Goal: Find specific page/section: Find specific page/section

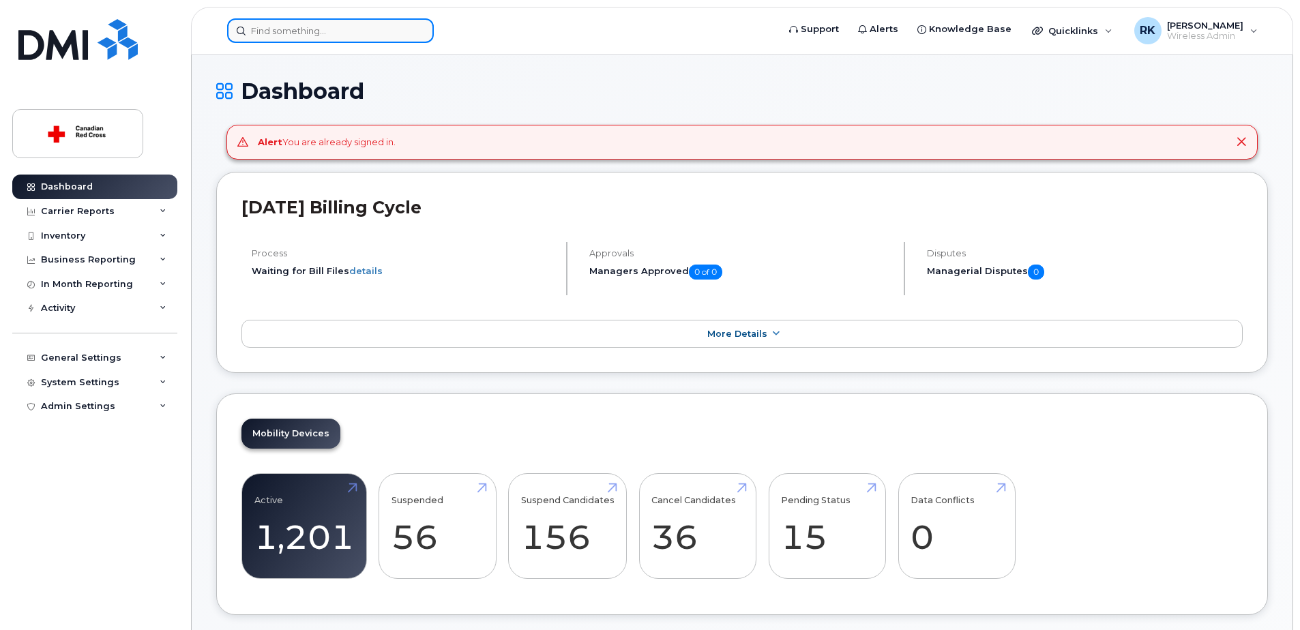
click at [312, 29] on input at bounding box center [330, 30] width 207 height 25
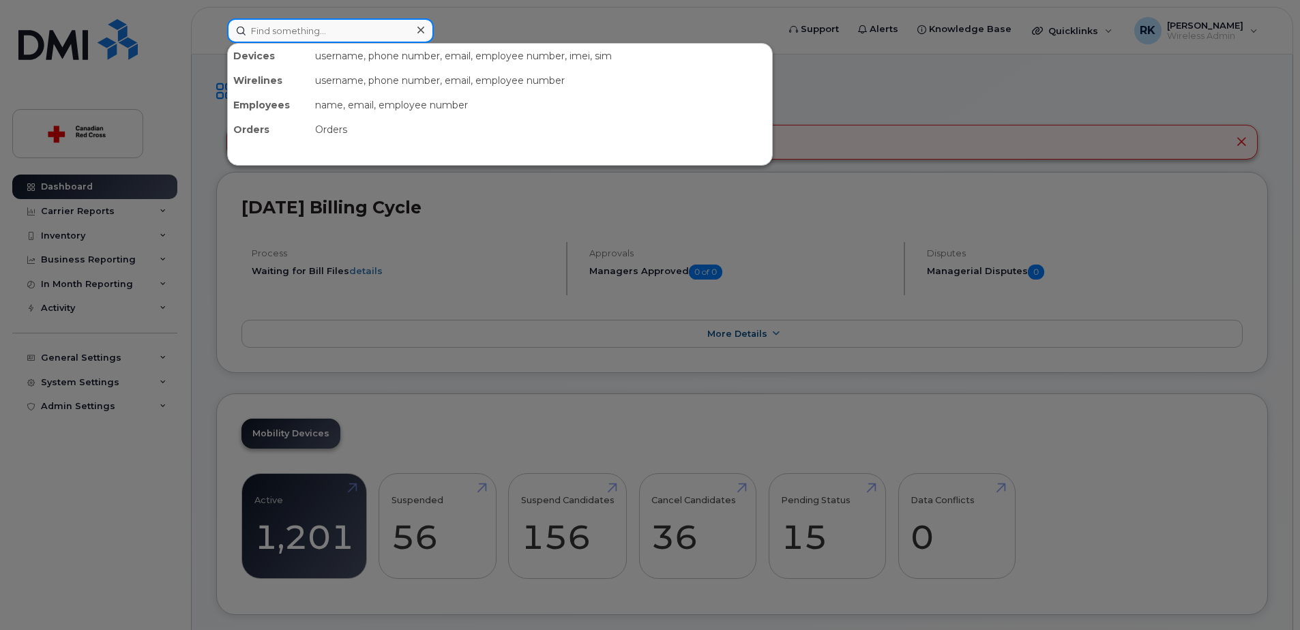
paste input "[PHONE_NUMBER]"
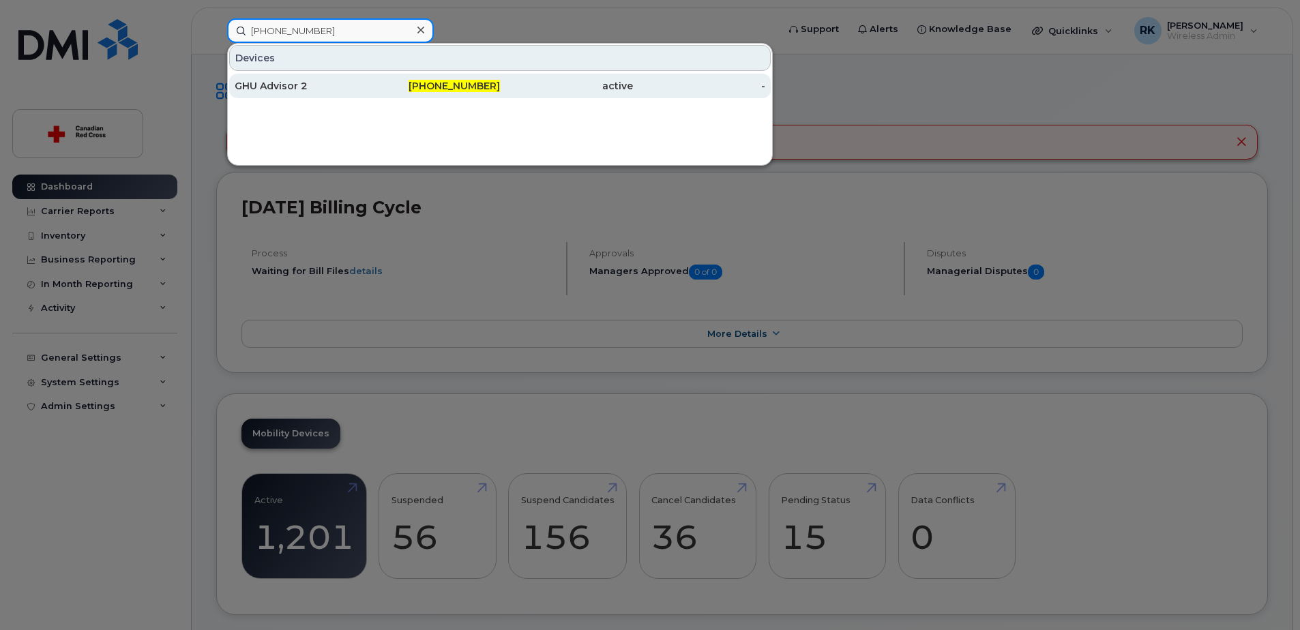
type input "[PHONE_NUMBER]"
click at [315, 88] on div "GHU Advisor 2" at bounding box center [301, 86] width 133 height 14
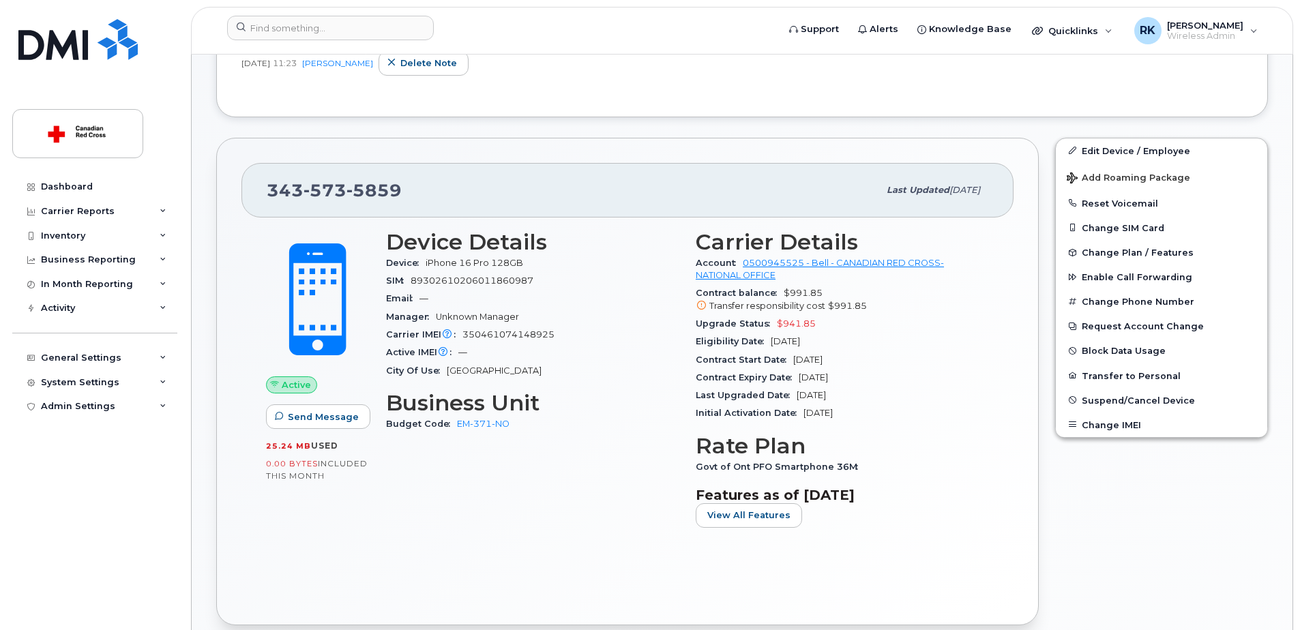
scroll to position [341, 0]
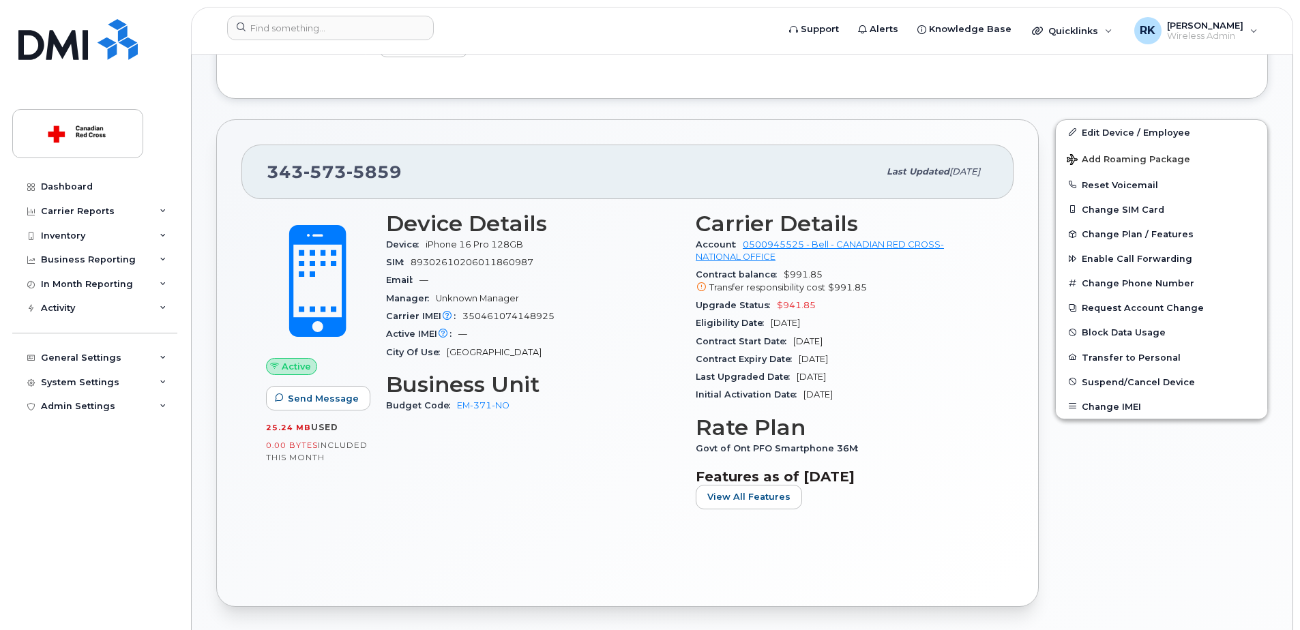
click at [430, 530] on div "Active Send Message 25.24 MB  used 0.00 Bytes  included this month Device Detai…" at bounding box center [628, 390] width 772 height 383
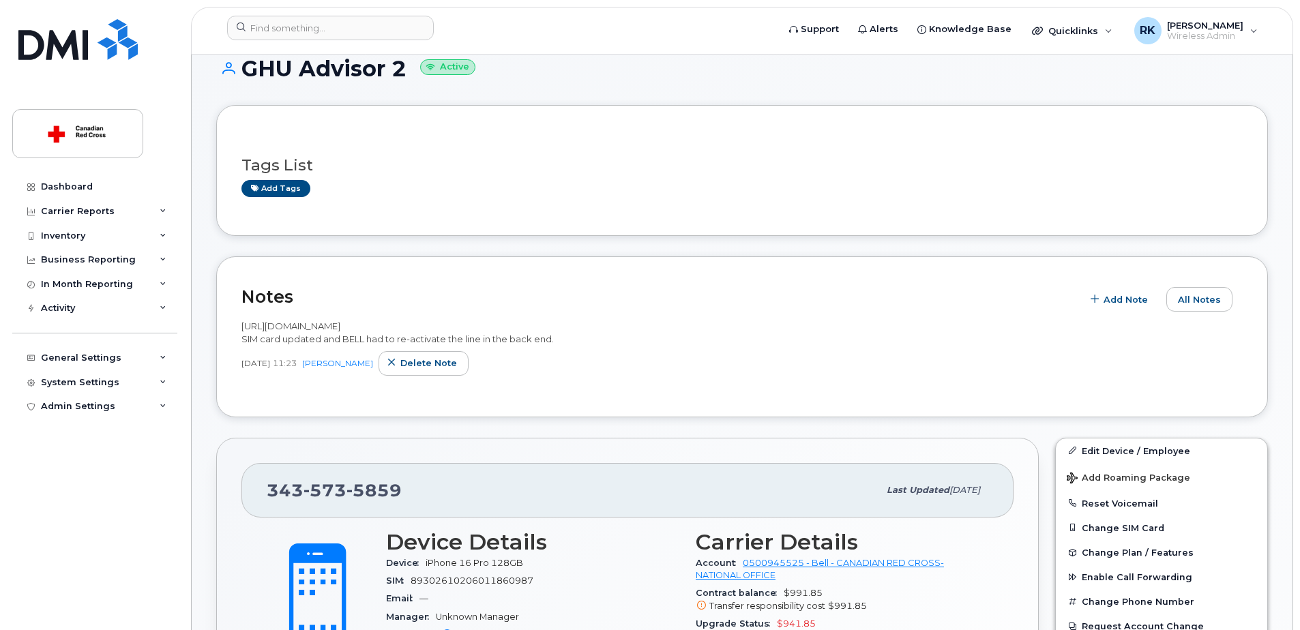
scroll to position [0, 0]
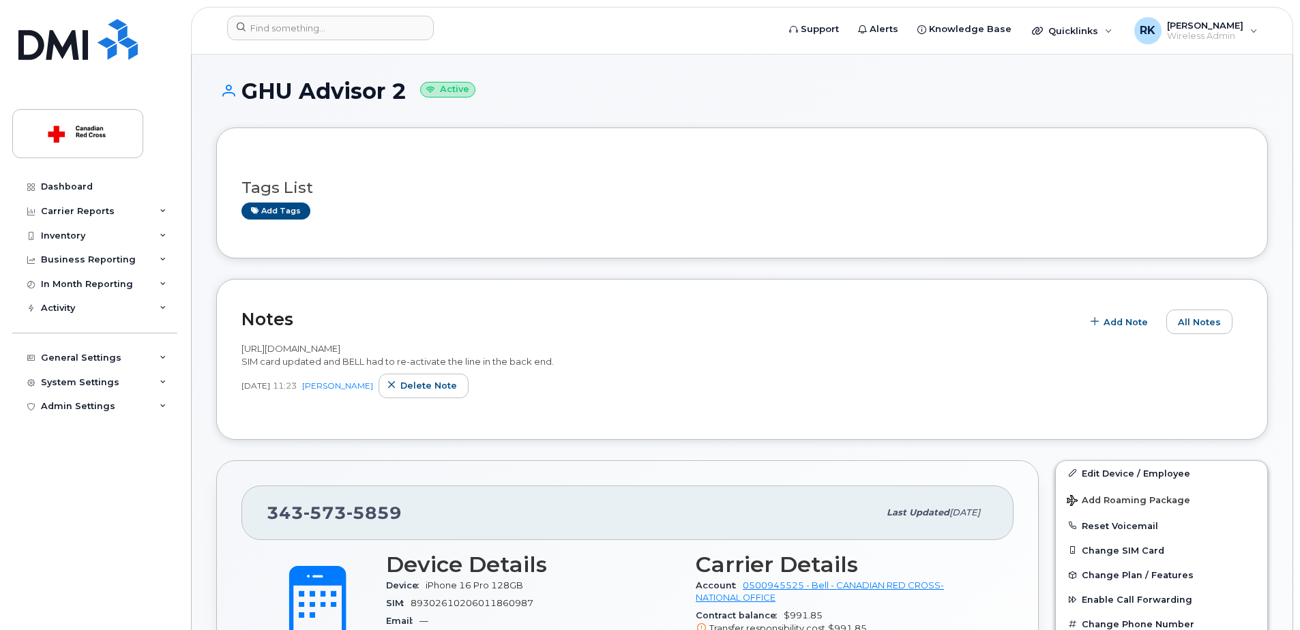
drag, startPoint x: 244, startPoint y: 89, endPoint x: 400, endPoint y: 83, distance: 156.3
click at [400, 83] on h1 "GHU Advisor 2 Active" at bounding box center [742, 91] width 1052 height 24
copy h1 "GHU Advisor 2"
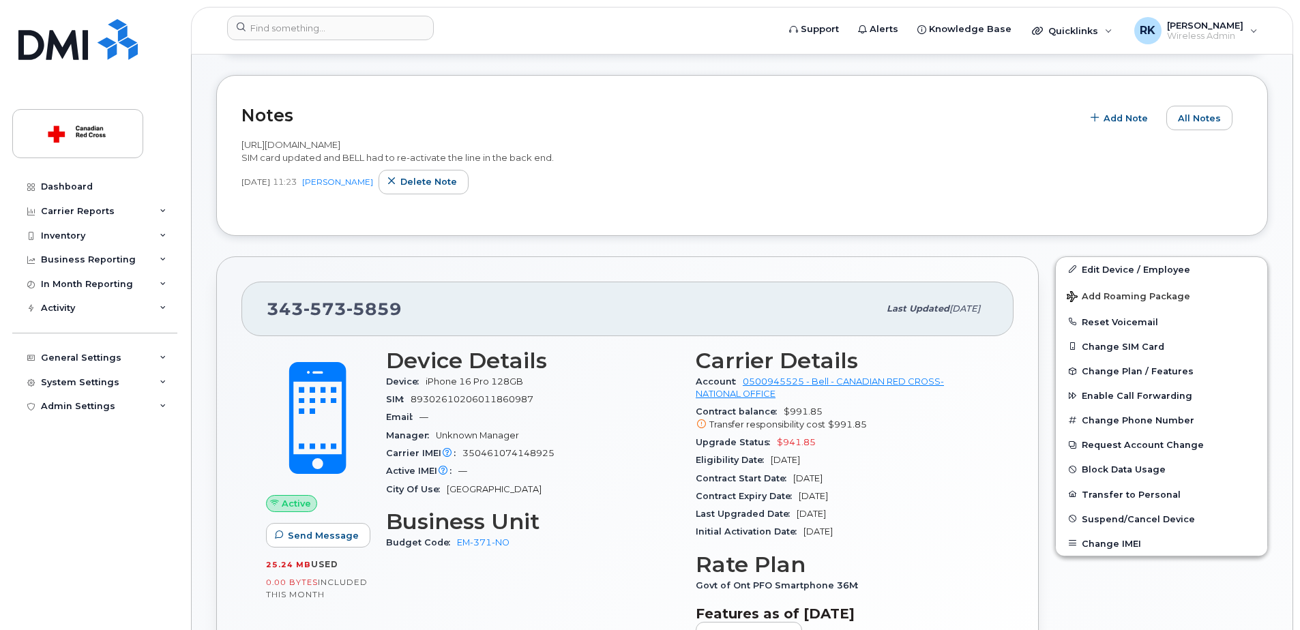
scroll to position [205, 0]
click at [537, 400] on div "SIM 89302610206011860987" at bounding box center [532, 399] width 293 height 18
drag, startPoint x: 533, startPoint y: 394, endPoint x: 384, endPoint y: 399, distance: 149.5
click at [384, 399] on div "Device Details Device iPhone 16 Pro 128GB SIM 89302610206011860987 Email — Mana…" at bounding box center [533, 502] width 310 height 325
copy div "SIM 89302610206011860987"
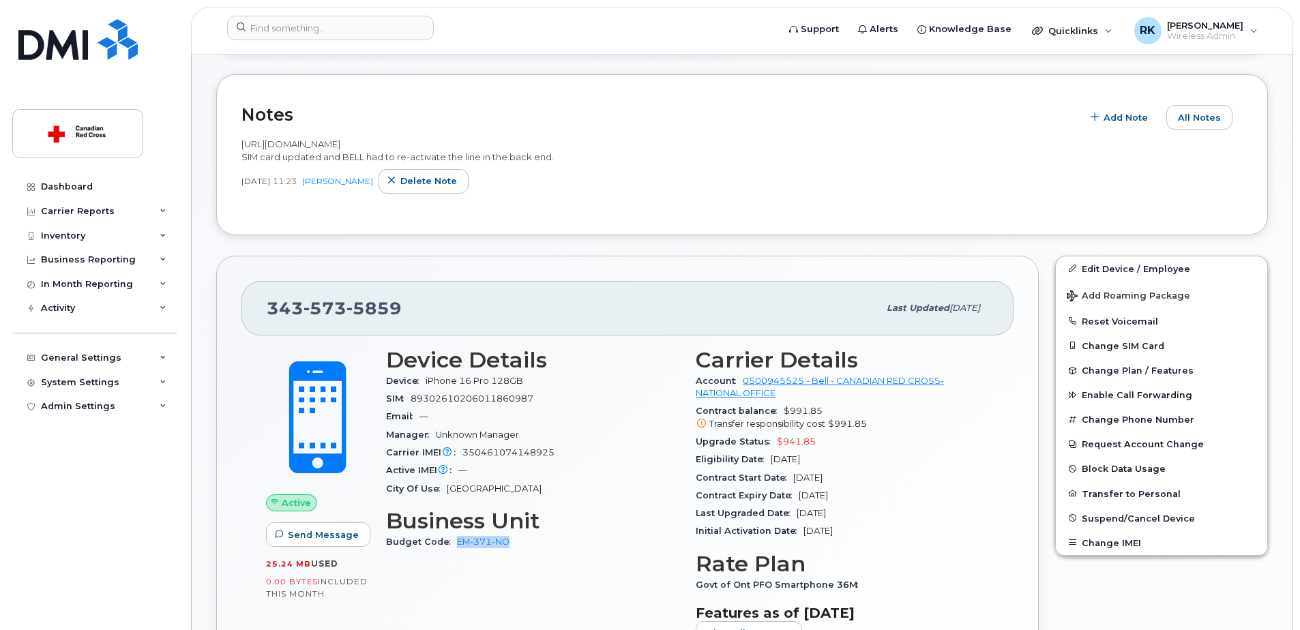
drag, startPoint x: 528, startPoint y: 543, endPoint x: 455, endPoint y: 548, distance: 73.2
click at [456, 547] on div "Budget Code EM-371-NO" at bounding box center [532, 542] width 293 height 18
copy link "EM-371-NO"
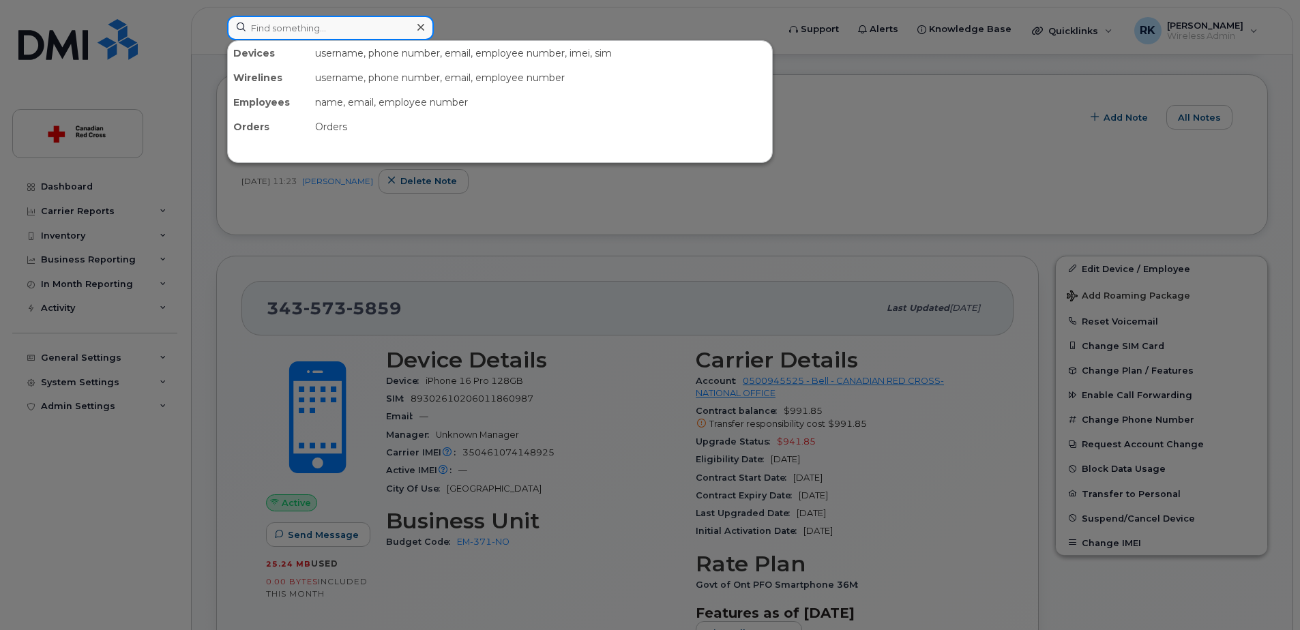
click at [287, 23] on input at bounding box center [330, 28] width 207 height 25
paste input "613-295-5317"
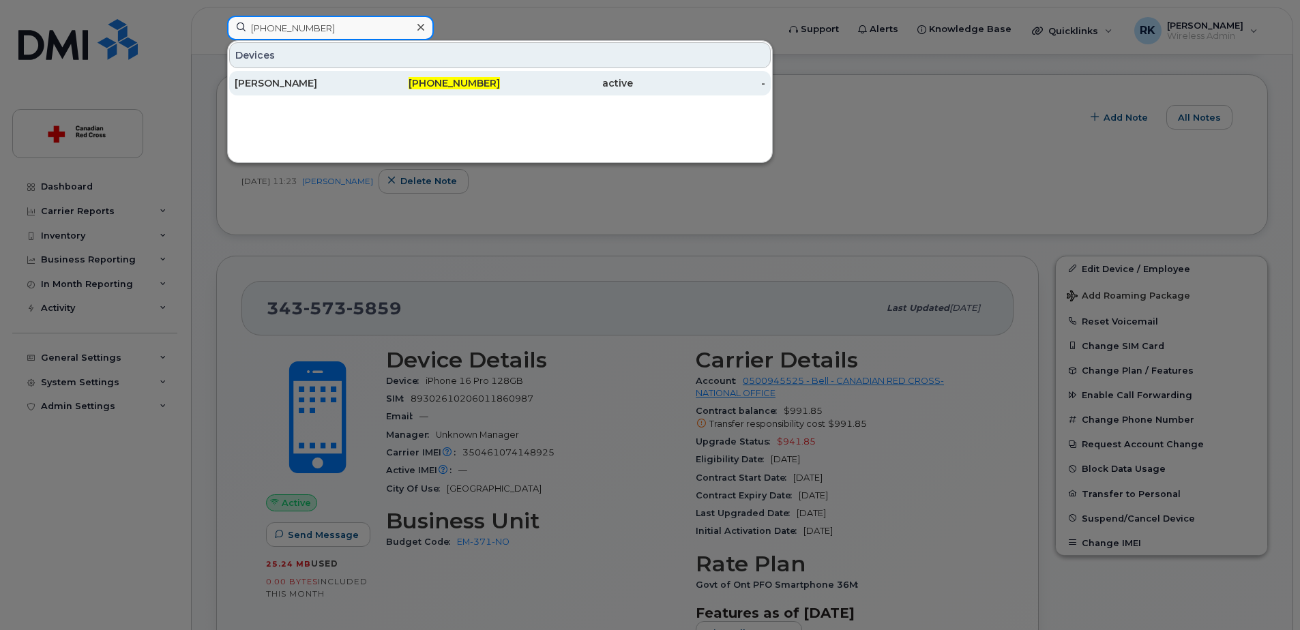
type input "613-295-5317"
click at [281, 82] on div "Amy Mapara" at bounding box center [301, 83] width 133 height 14
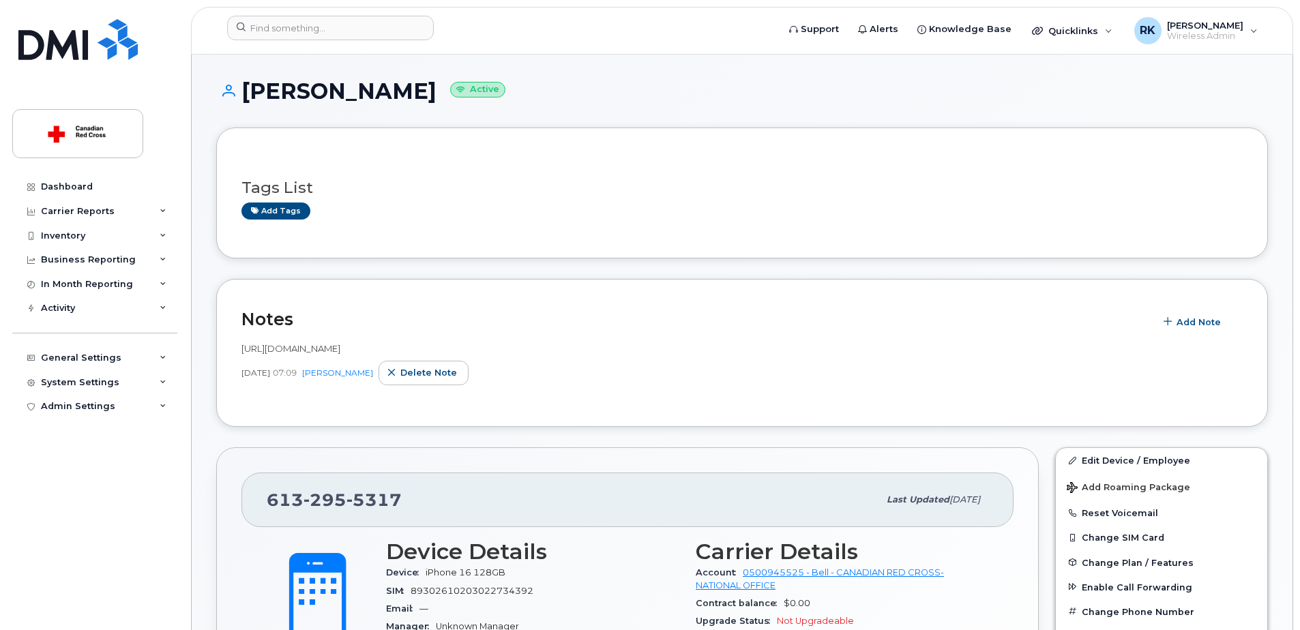
scroll to position [68, 0]
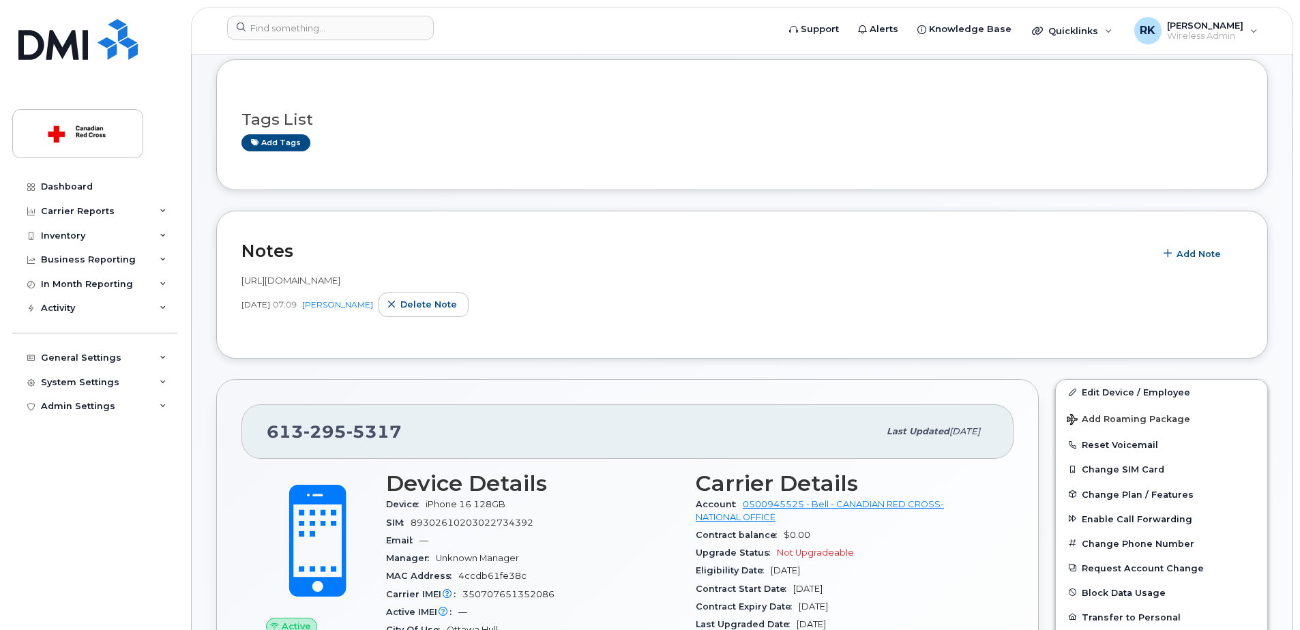
click at [353, 430] on span "5317" at bounding box center [374, 432] width 55 height 20
copy span "613 295 5317"
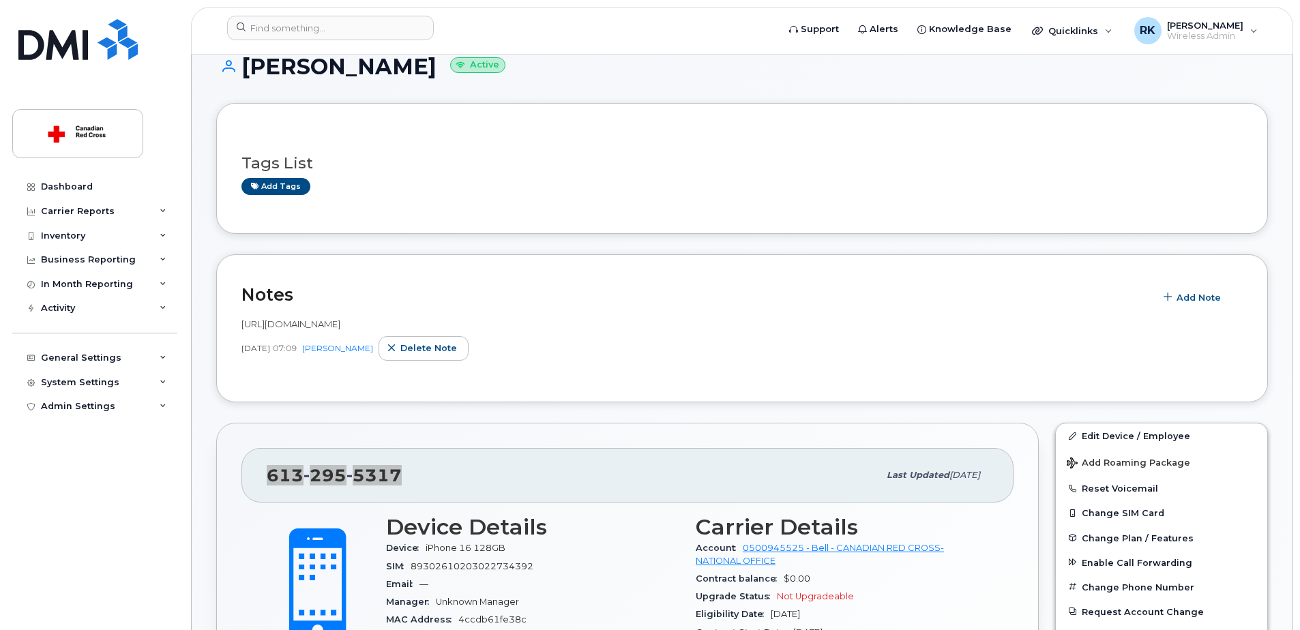
scroll to position [0, 0]
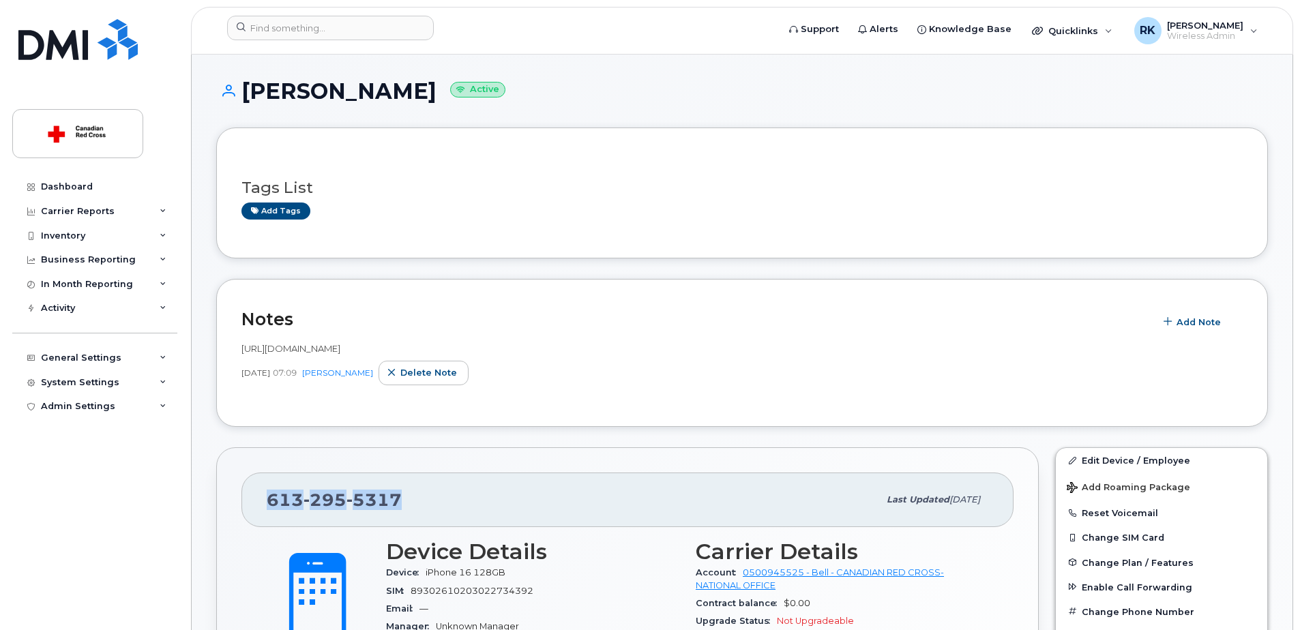
click at [277, 85] on h1 "Amy Mapara Active" at bounding box center [742, 91] width 1052 height 24
copy h1 "Amy Mapara"
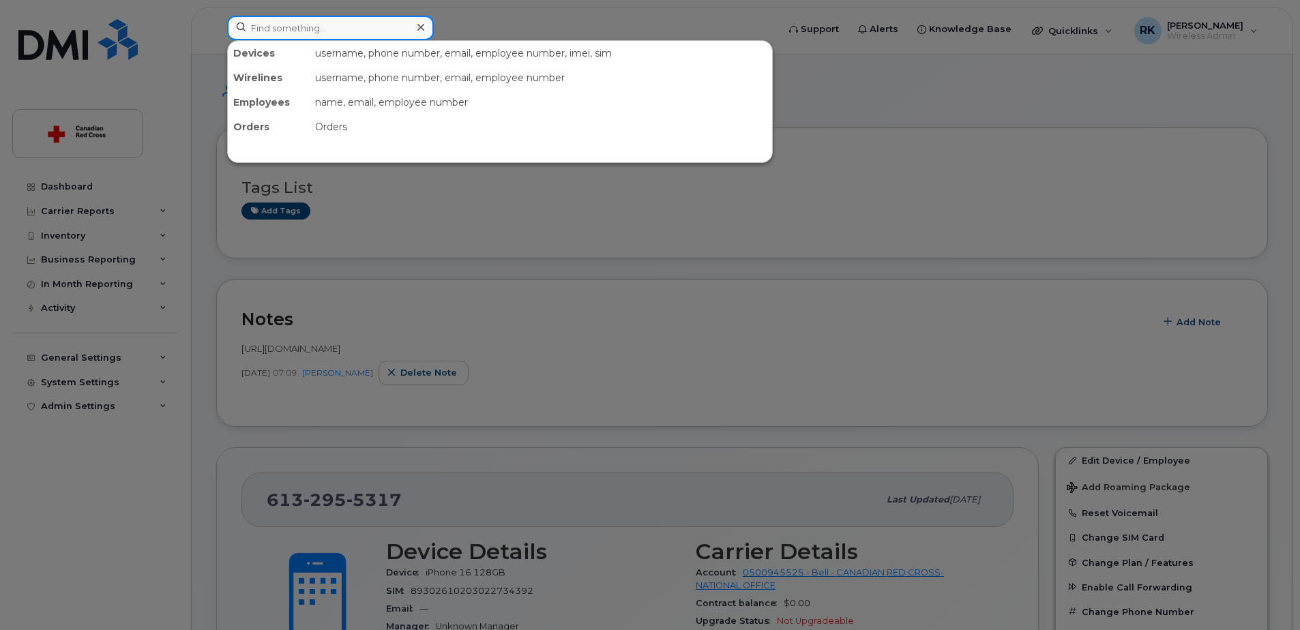
click at [330, 28] on input at bounding box center [330, 28] width 207 height 25
paste input "Joanna Wedge"
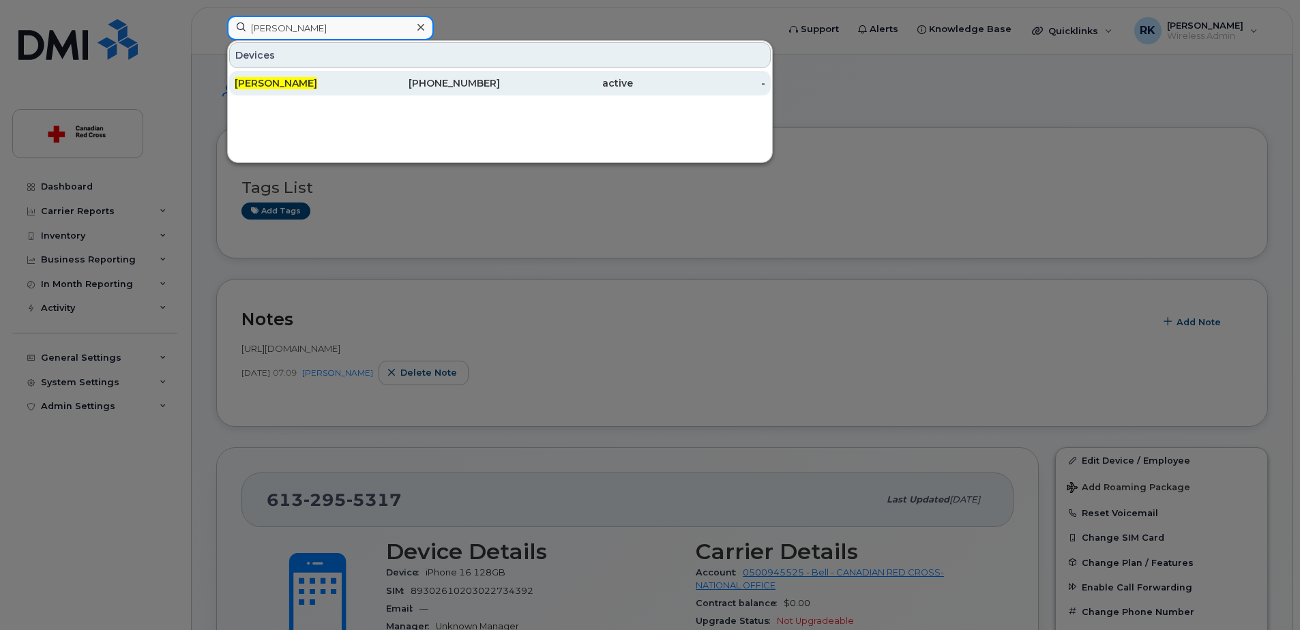
type input "Joanna Wedge"
click at [368, 76] on div "Joanna Wedge" at bounding box center [434, 83] width 133 height 25
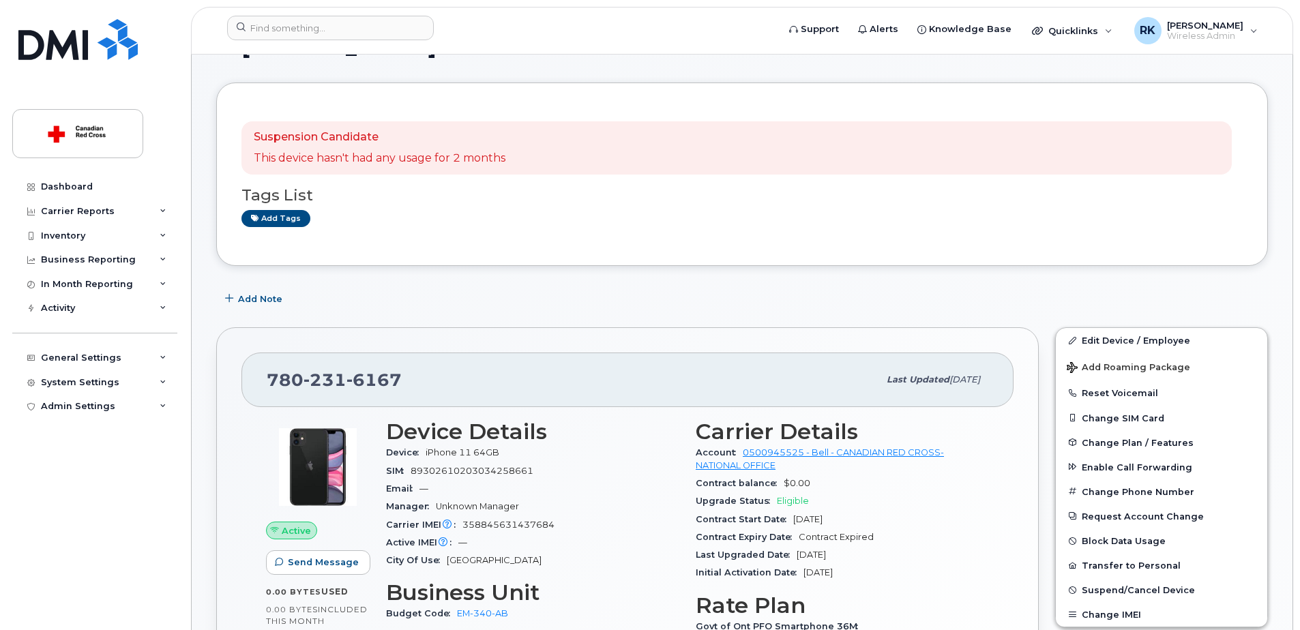
scroll to position [68, 0]
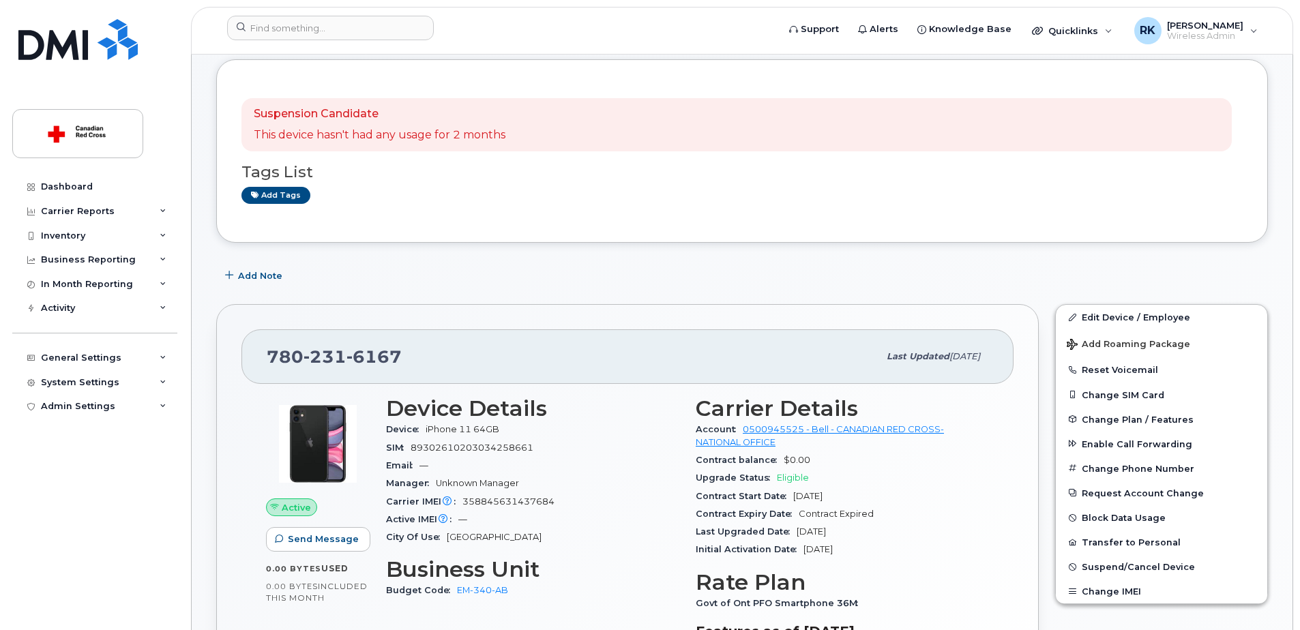
click at [433, 446] on span "89302610203034258661" at bounding box center [472, 448] width 123 height 10
copy span "89302610203034258661"
click at [298, 25] on input at bounding box center [330, 28] width 207 height 25
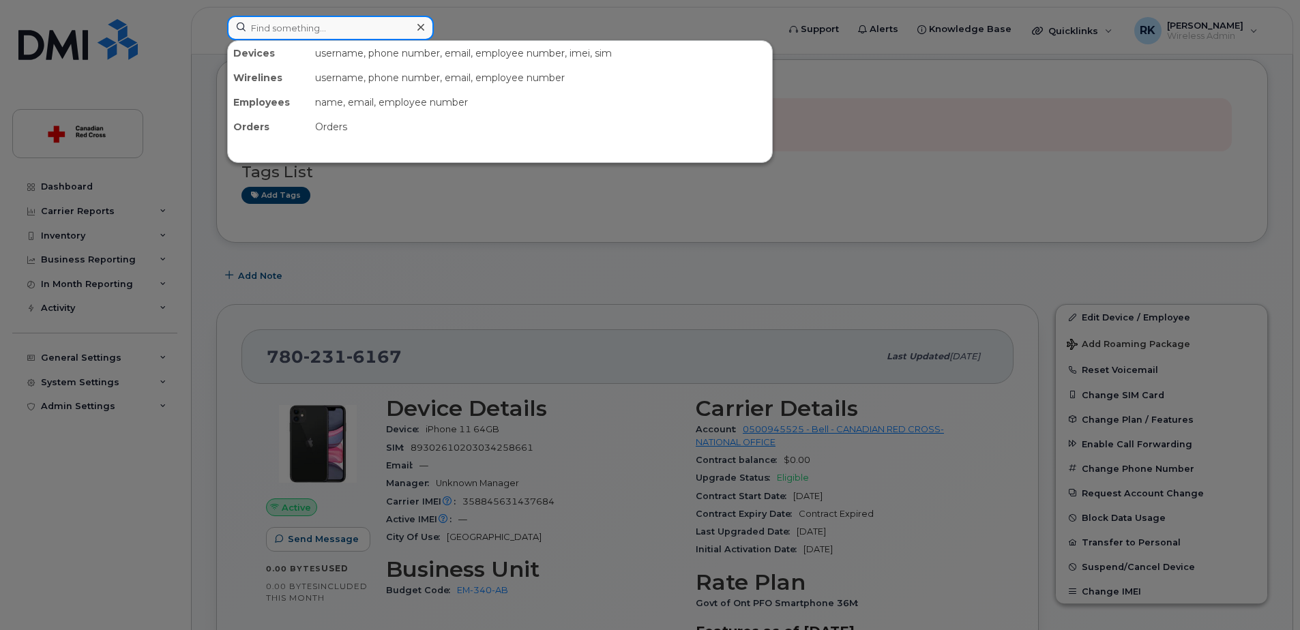
paste input "519-221-7717"
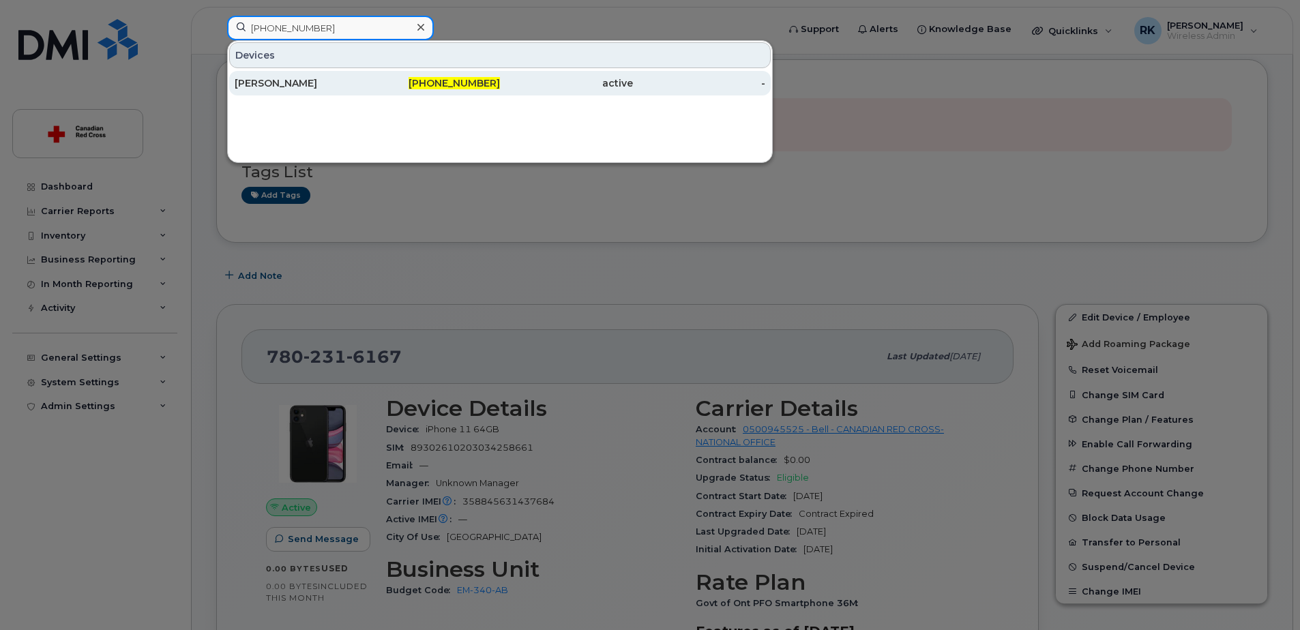
type input "519-221-7717"
click at [291, 84] on div "Meagan Doan" at bounding box center [301, 83] width 133 height 14
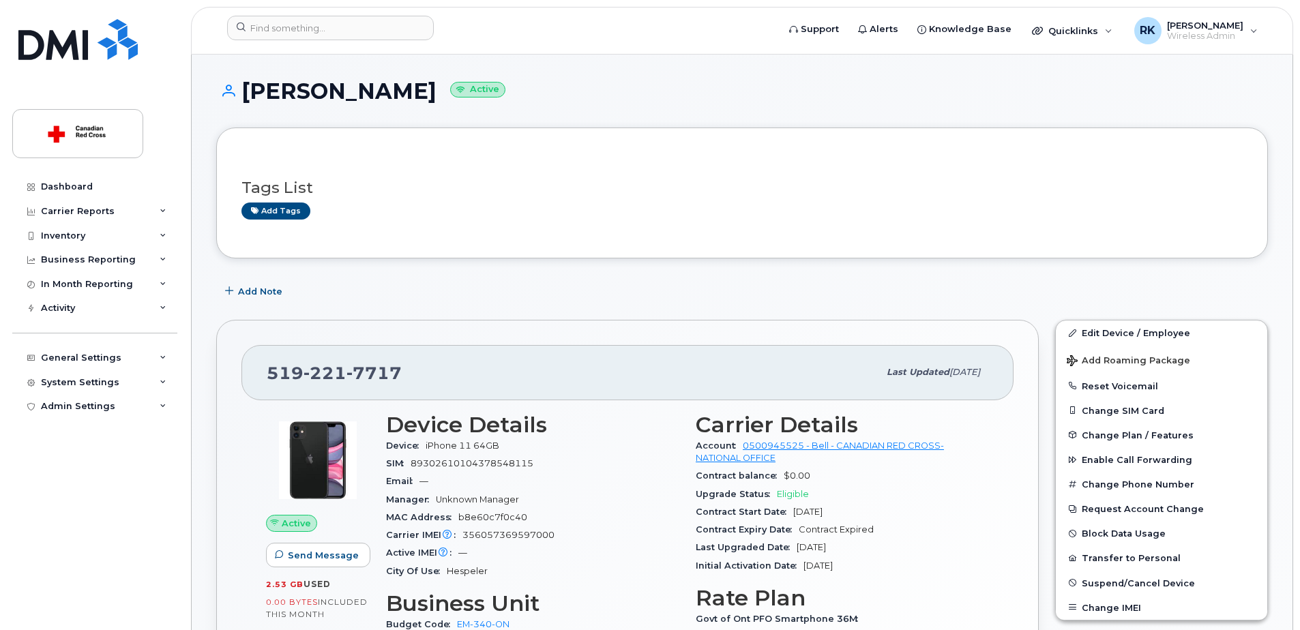
click at [493, 532] on span "356057369597000" at bounding box center [509, 535] width 92 height 10
copy span "356057369597000"
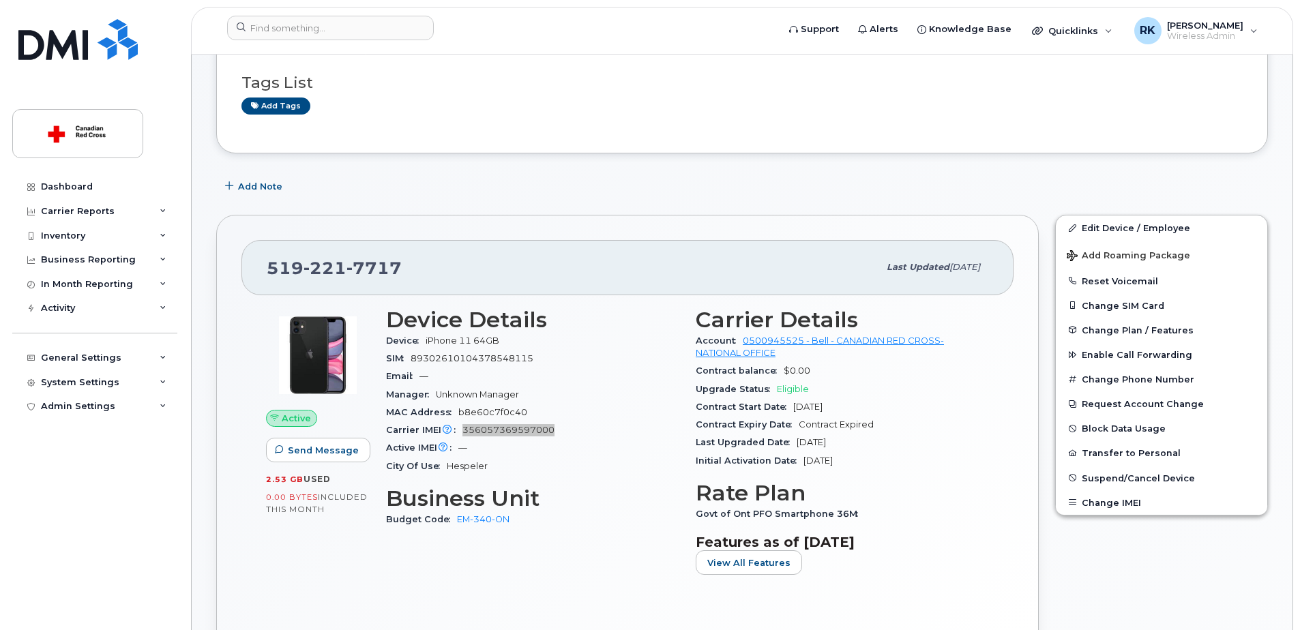
scroll to position [136, 0]
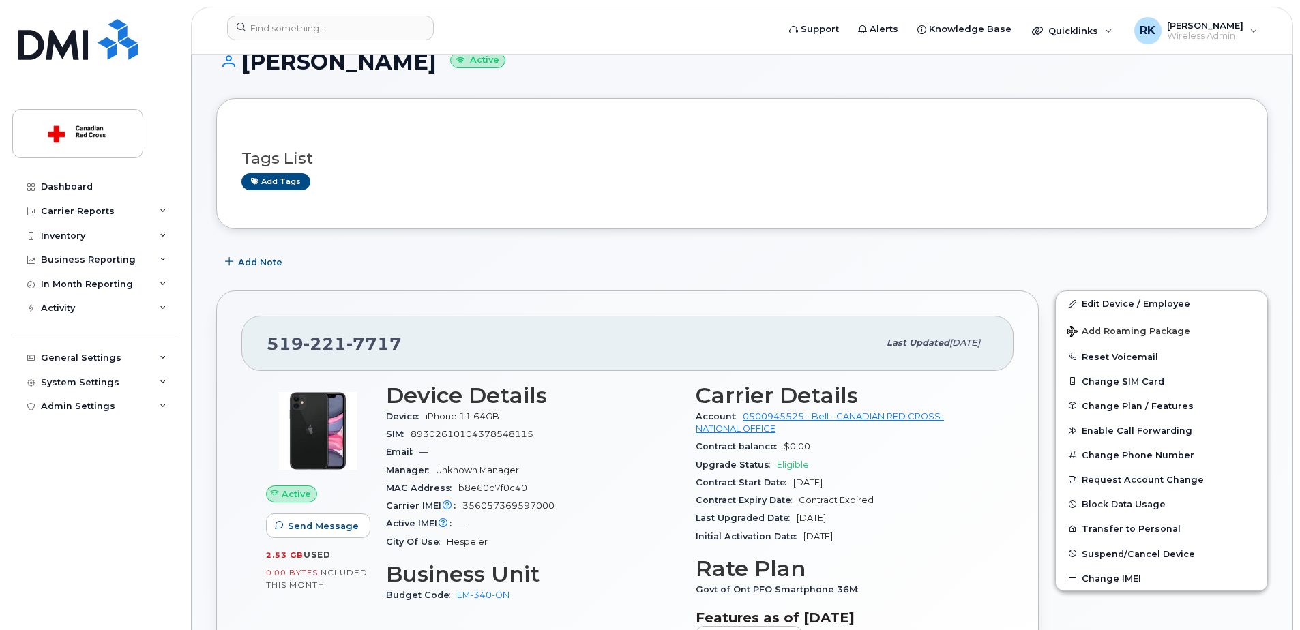
scroll to position [0, 0]
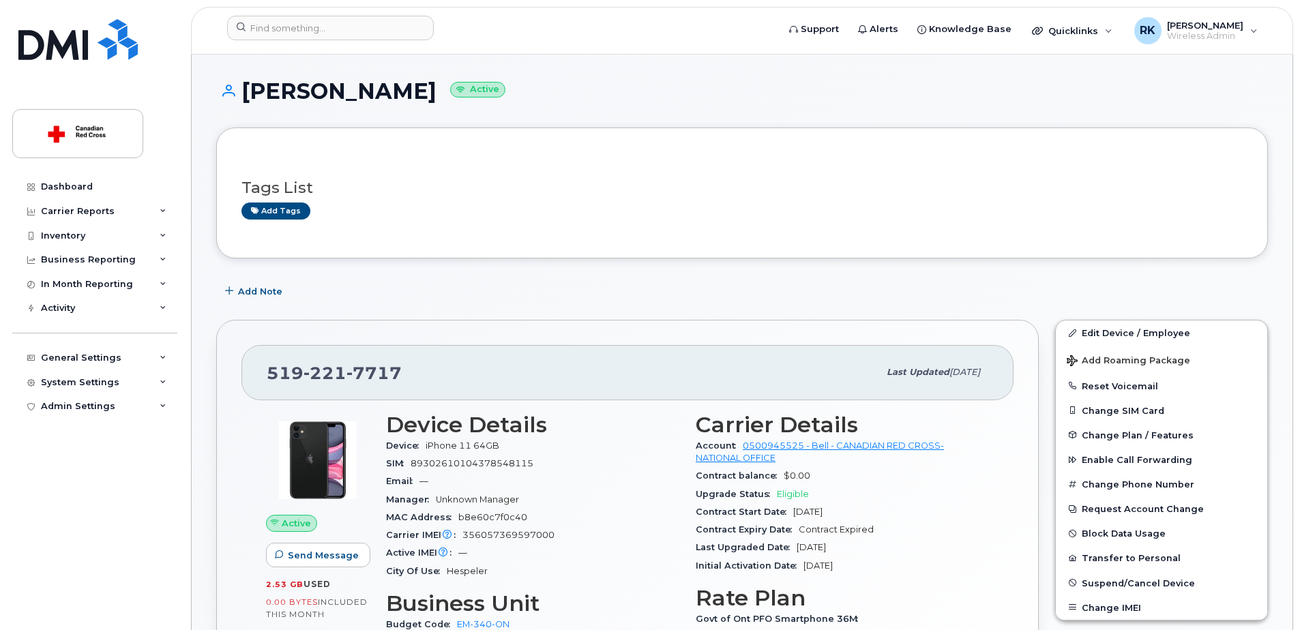
click at [282, 93] on h1 "Meagan Doan Active" at bounding box center [742, 91] width 1052 height 24
copy h1 "Meagan Doan"
click at [626, 335] on div "519 221 7717 Last updated Aug 20, 2025 Active Send Message 2.53 GB  used 0.00 B…" at bounding box center [627, 549] width 823 height 458
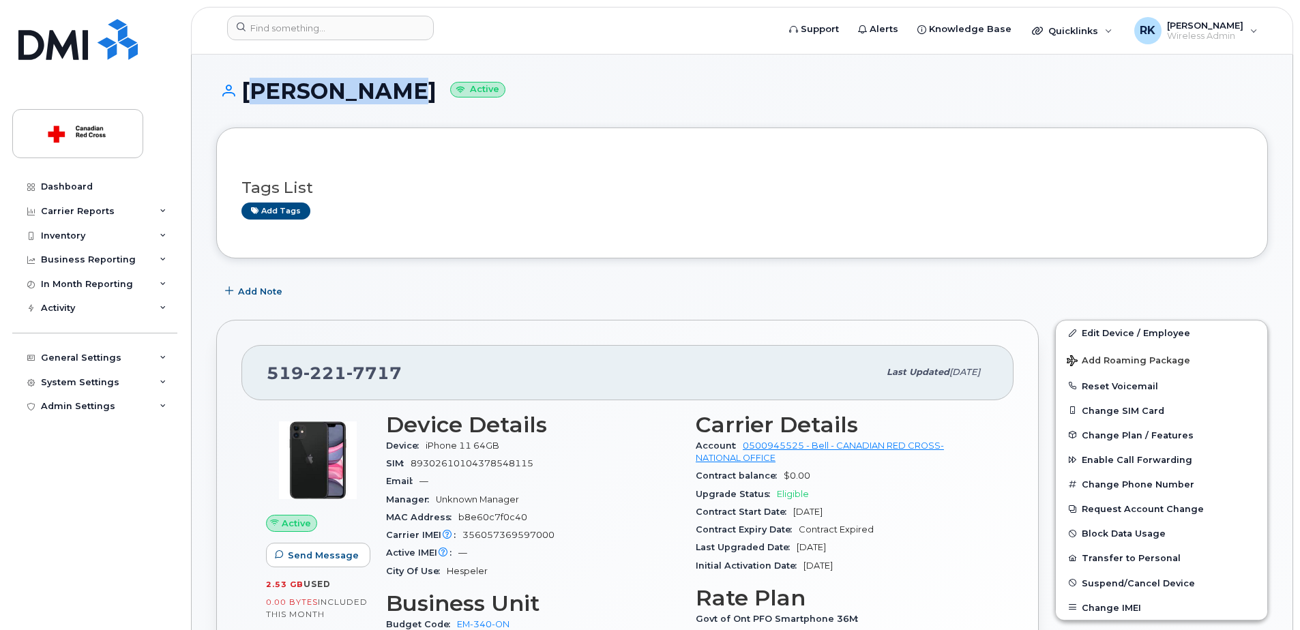
drag, startPoint x: 250, startPoint y: 93, endPoint x: 398, endPoint y: 93, distance: 148.0
click at [398, 93] on h1 "Meagan Doan Active" at bounding box center [742, 91] width 1052 height 24
copy h1 "Meagan Doan"
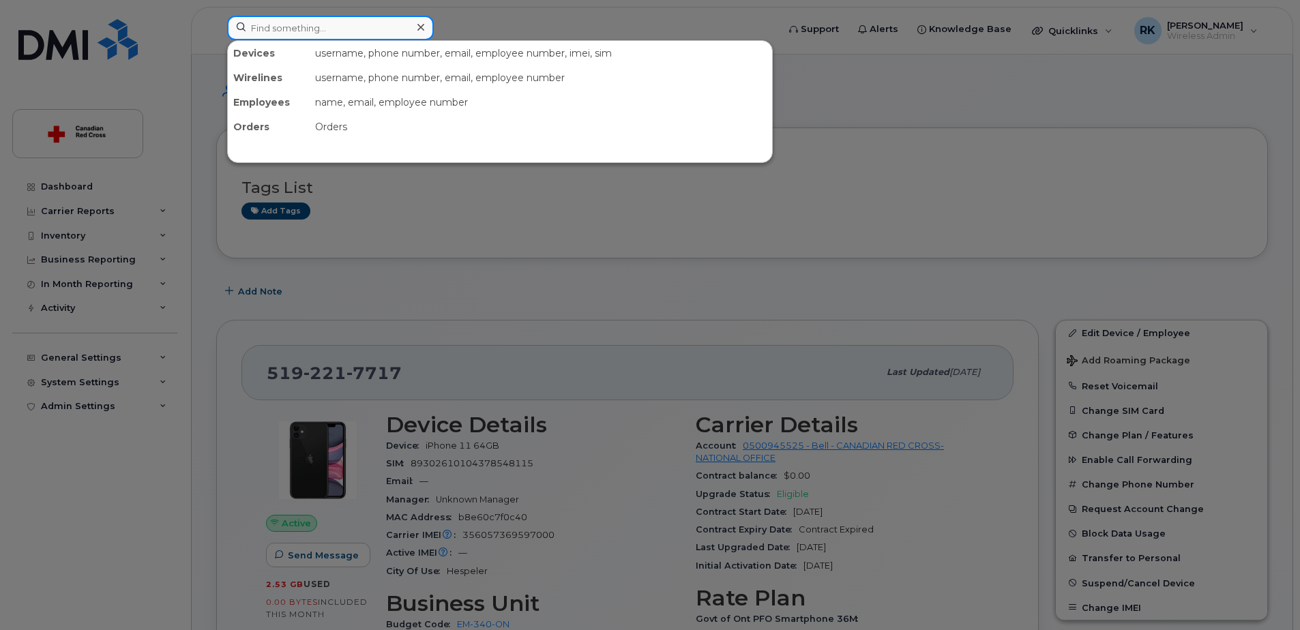
click at [284, 31] on input at bounding box center [330, 28] width 207 height 25
paste input "431 338 4465"
type input "431 338 4465"
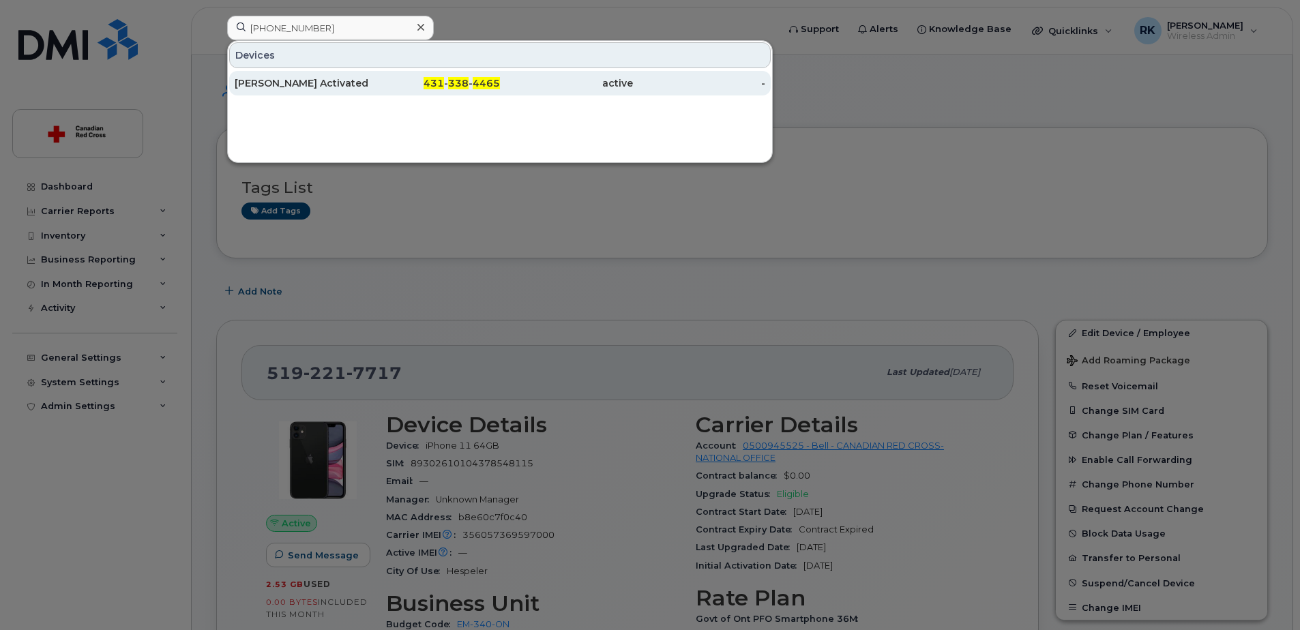
click at [297, 81] on div "Tim Kelley Activated. IS-19230." at bounding box center [301, 83] width 133 height 14
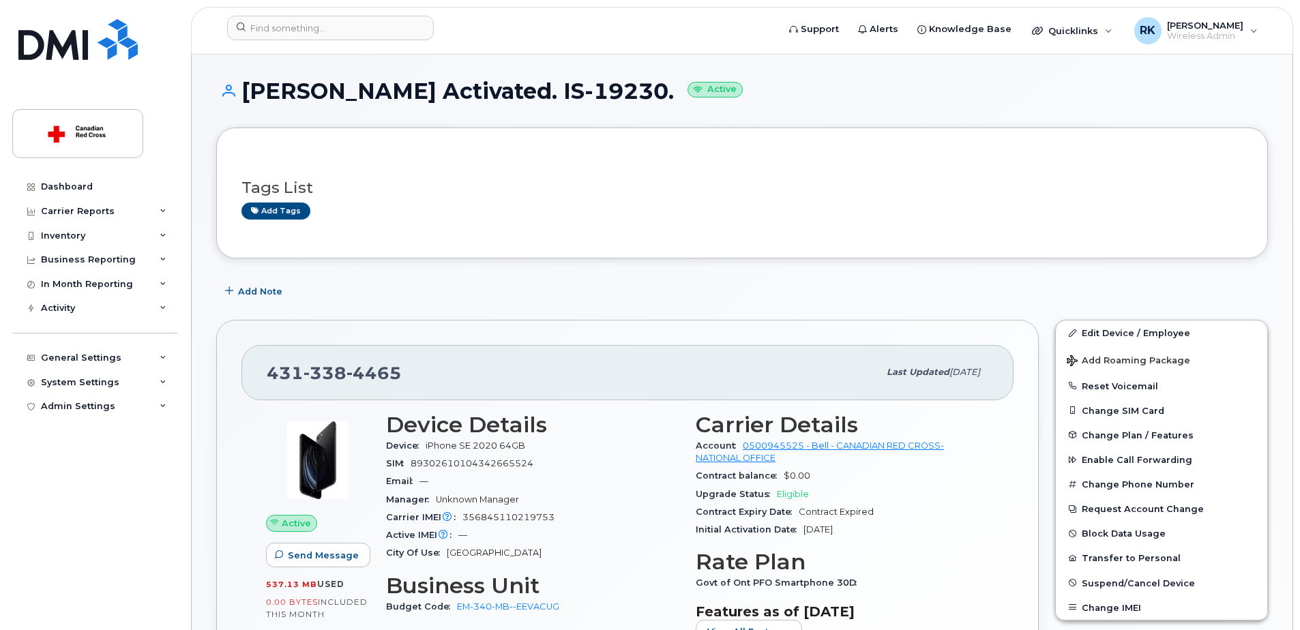
click at [707, 101] on h1 "[PERSON_NAME] Activated. IS-19230. Active" at bounding box center [742, 91] width 1052 height 24
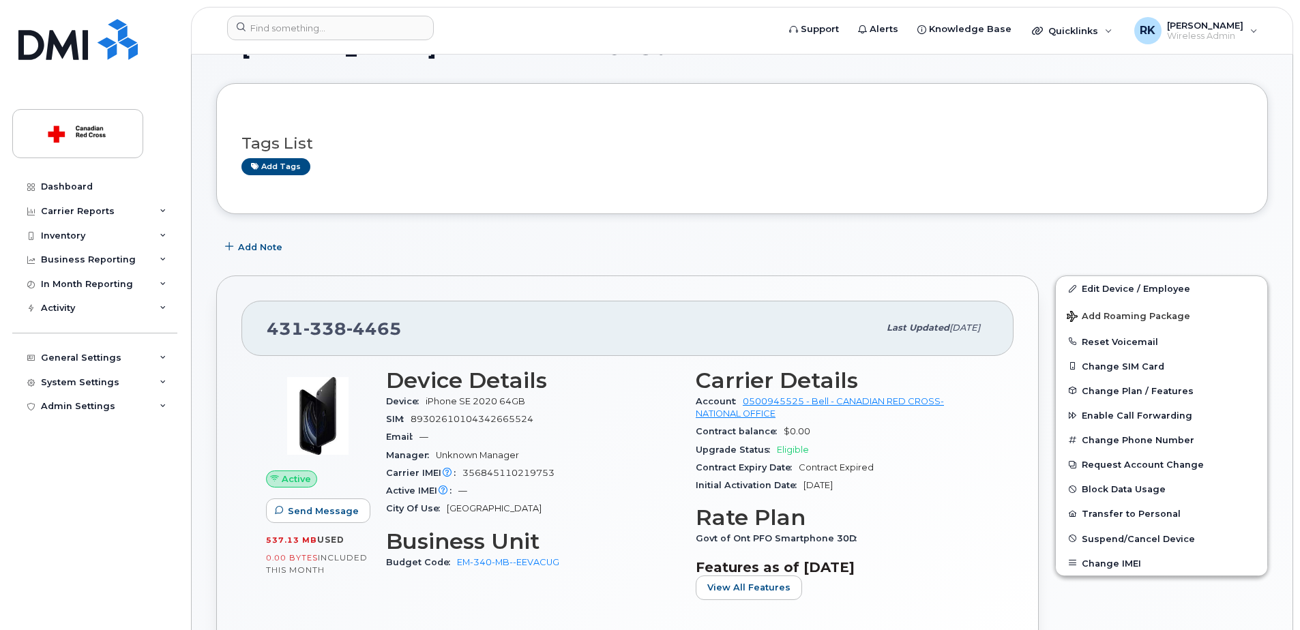
scroll to position [68, 0]
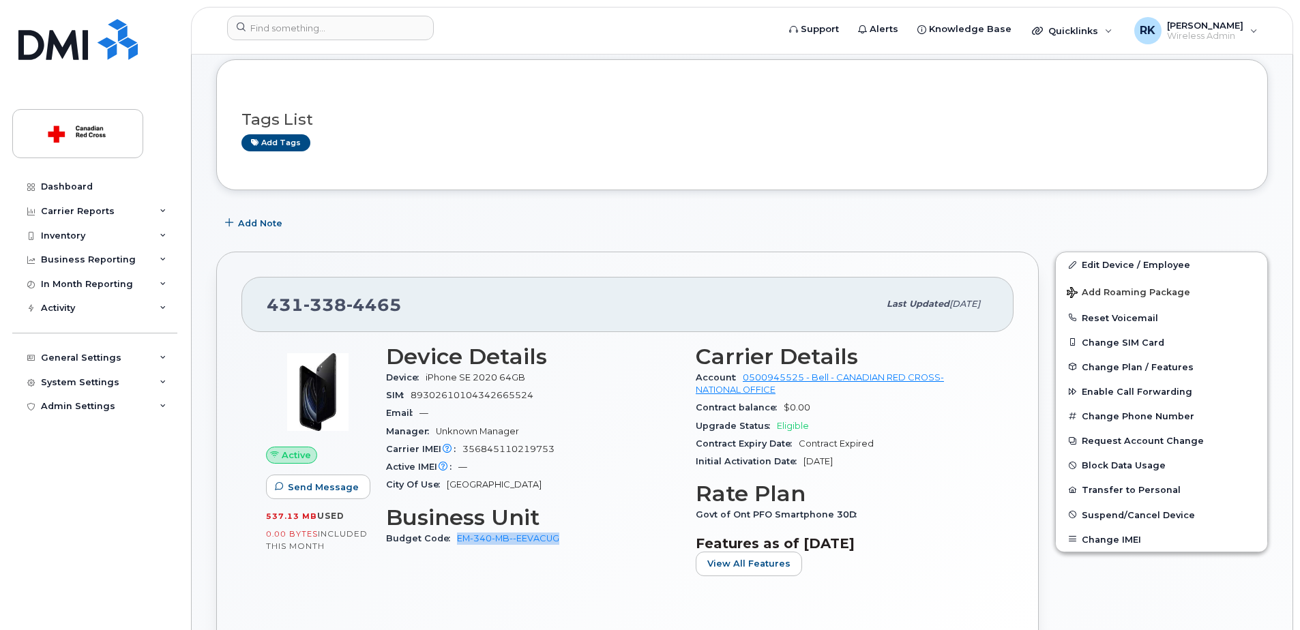
drag, startPoint x: 557, startPoint y: 550, endPoint x: 456, endPoint y: 544, distance: 101.2
click at [456, 544] on div "Device Details Device iPhone SE 2020 64GB SIM 89302610104342665524 Email — Mana…" at bounding box center [533, 465] width 310 height 259
copy link "EM-340-MB--EEVACUG"
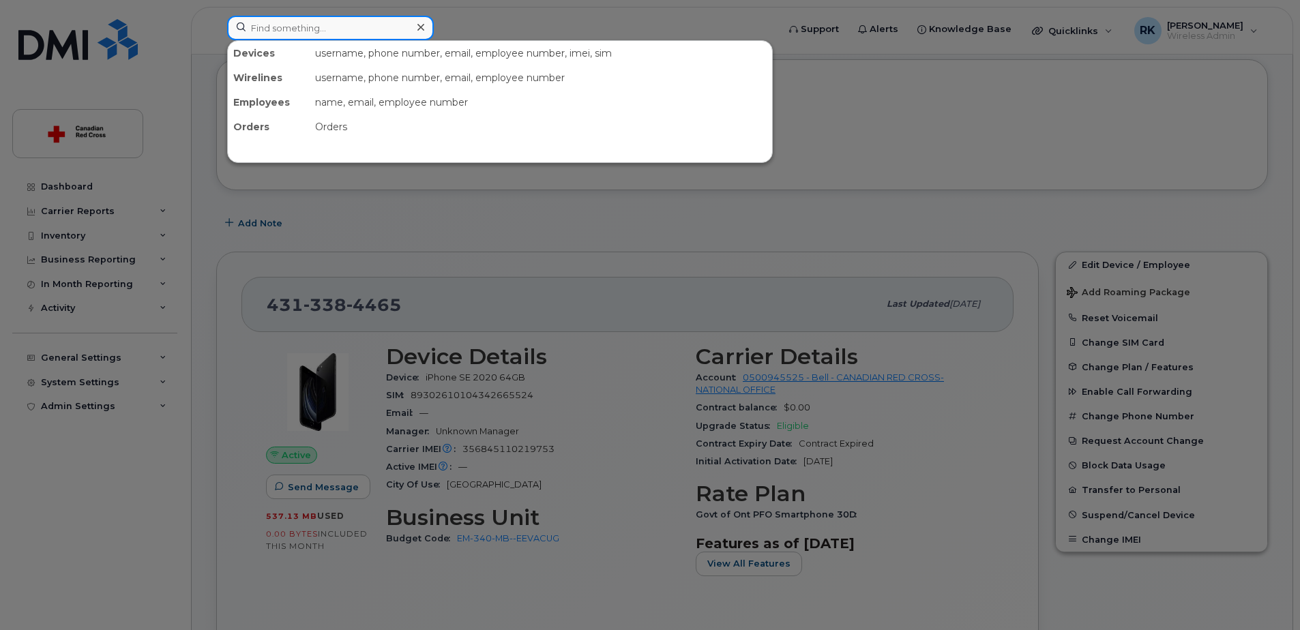
click at [274, 29] on input at bounding box center [330, 28] width 207 height 25
paste input "250-584-4012"
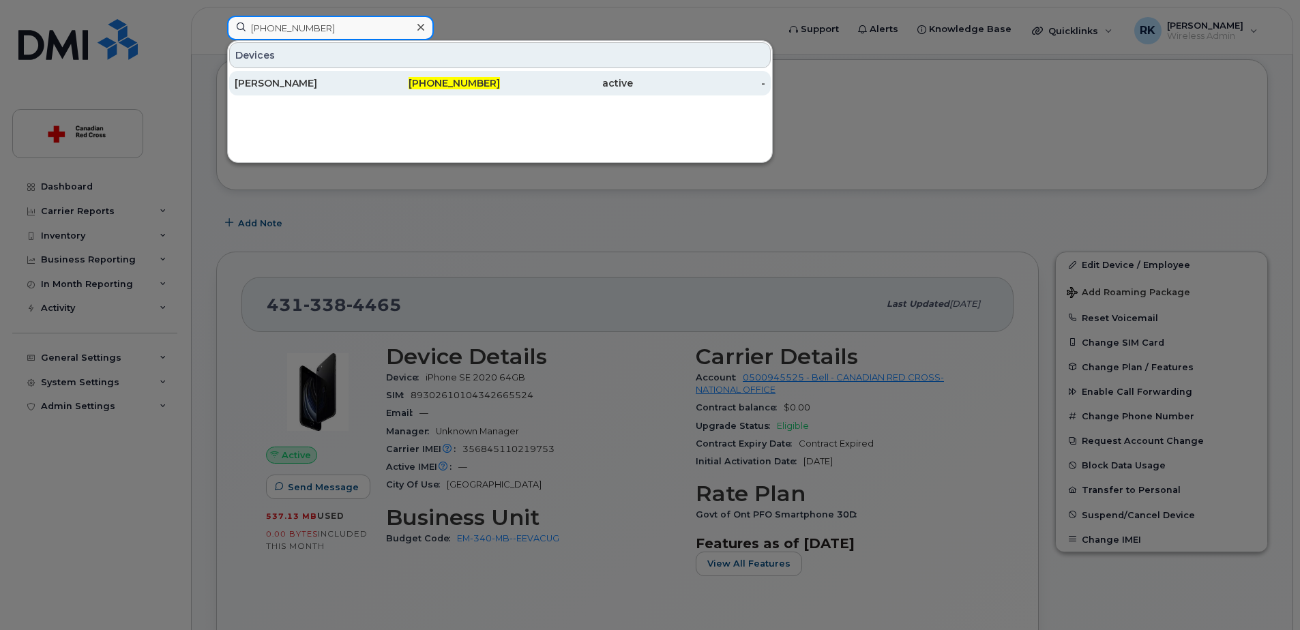
type input "250-584-4012"
click at [287, 79] on div "[PERSON_NAME]" at bounding box center [301, 83] width 133 height 14
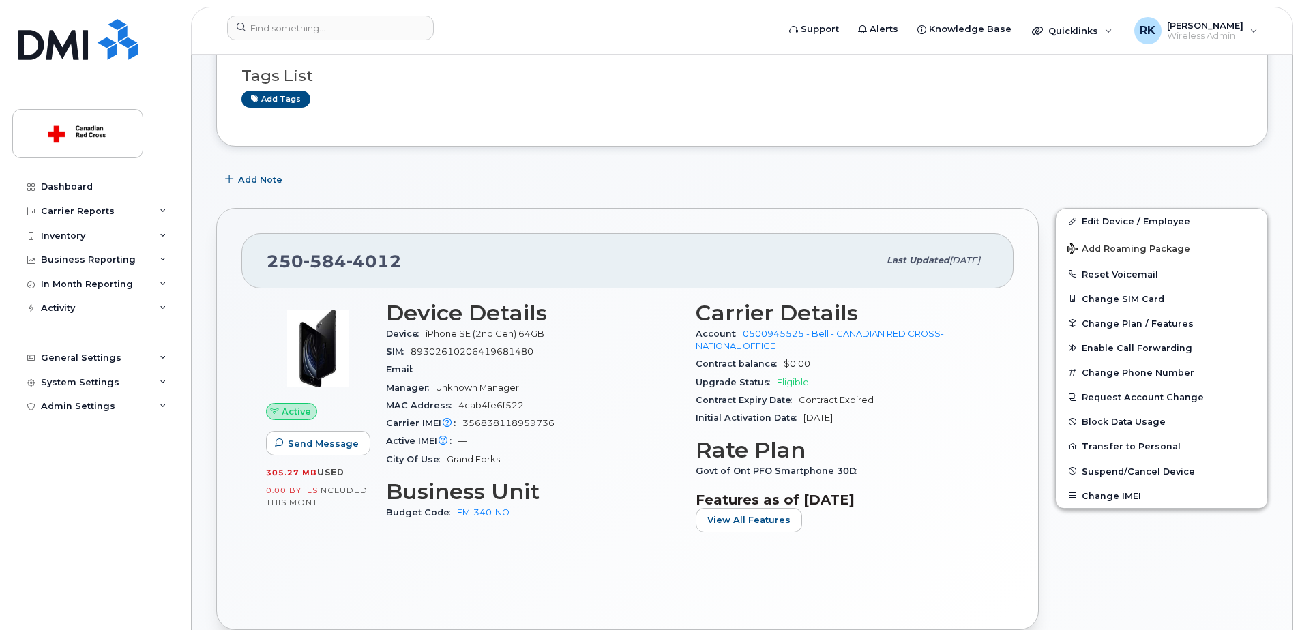
scroll to position [136, 0]
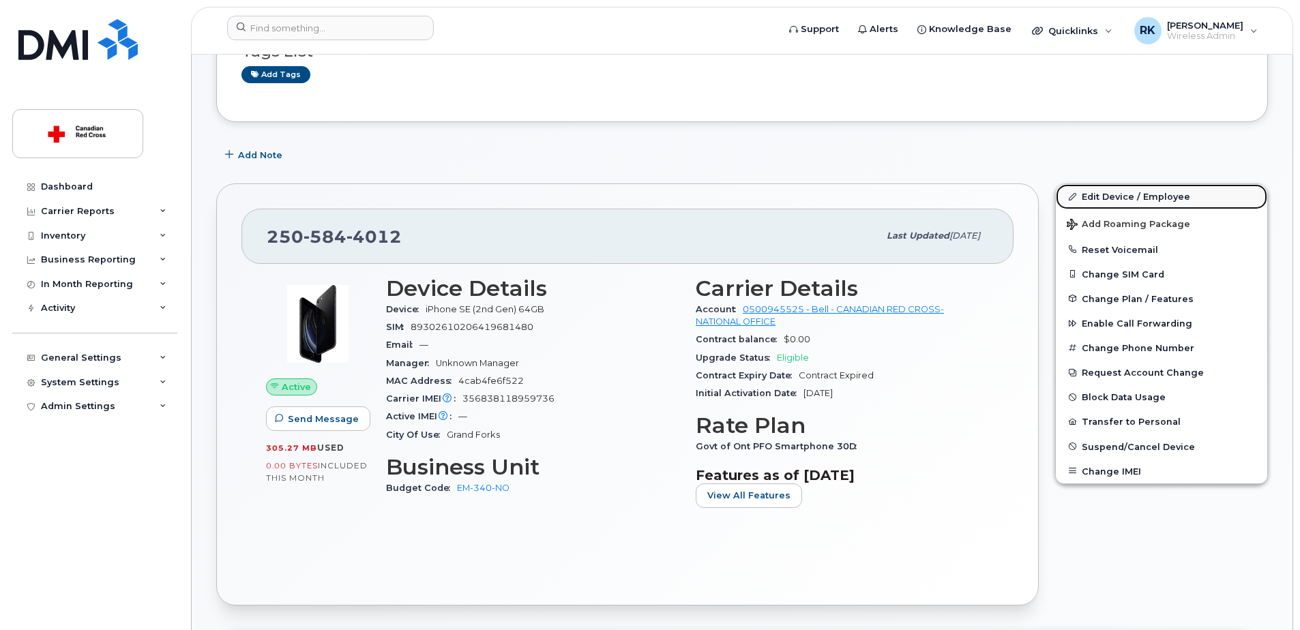
click at [1107, 199] on link "Edit Device / Employee" at bounding box center [1161, 196] width 211 height 25
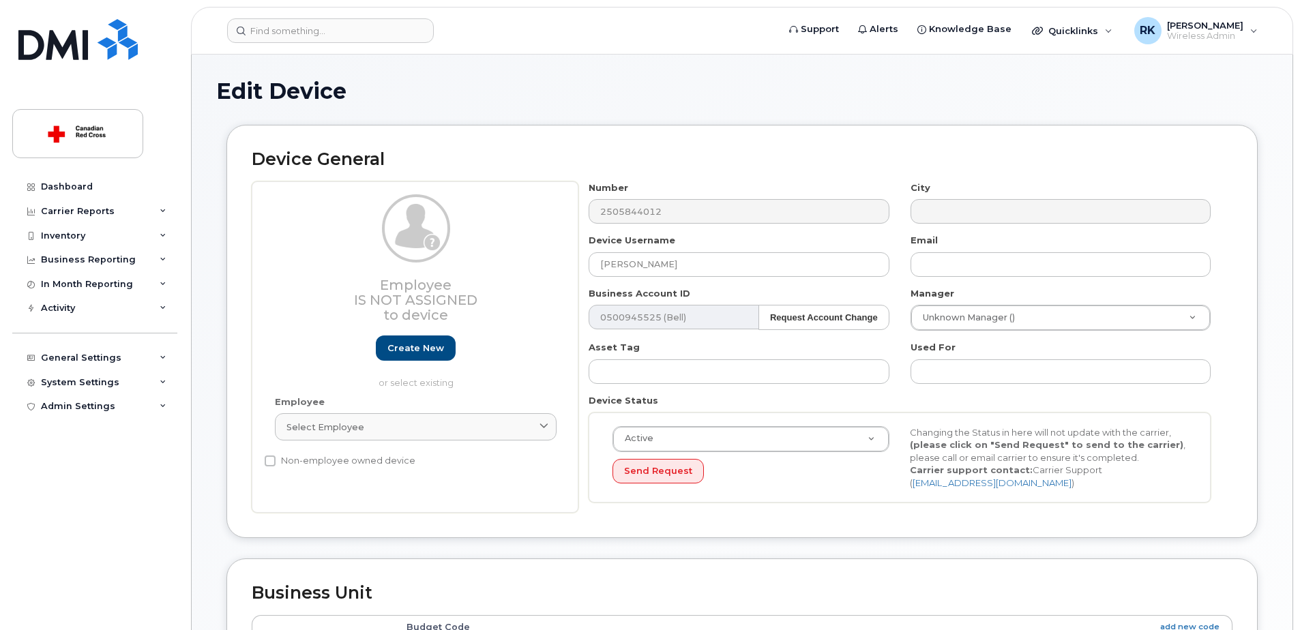
click at [286, 115] on div "Edit Device" at bounding box center [742, 102] width 1052 height 46
click at [634, 266] on input "Alina Konevski" at bounding box center [739, 264] width 300 height 25
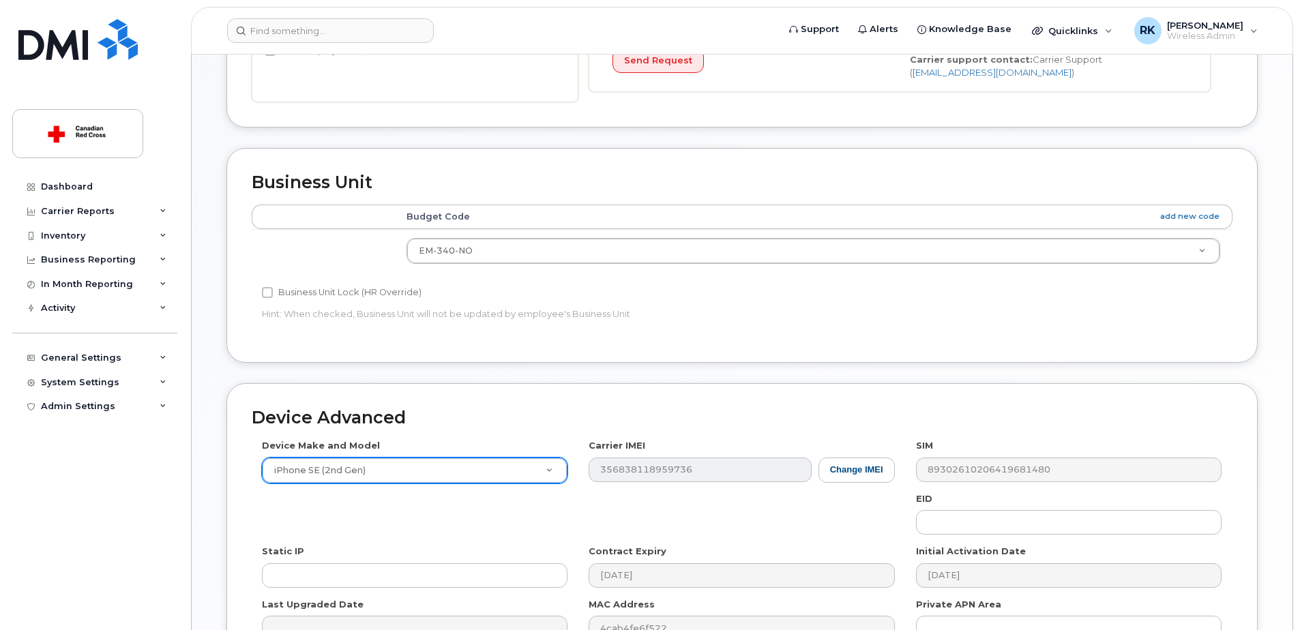
scroll to position [478, 0]
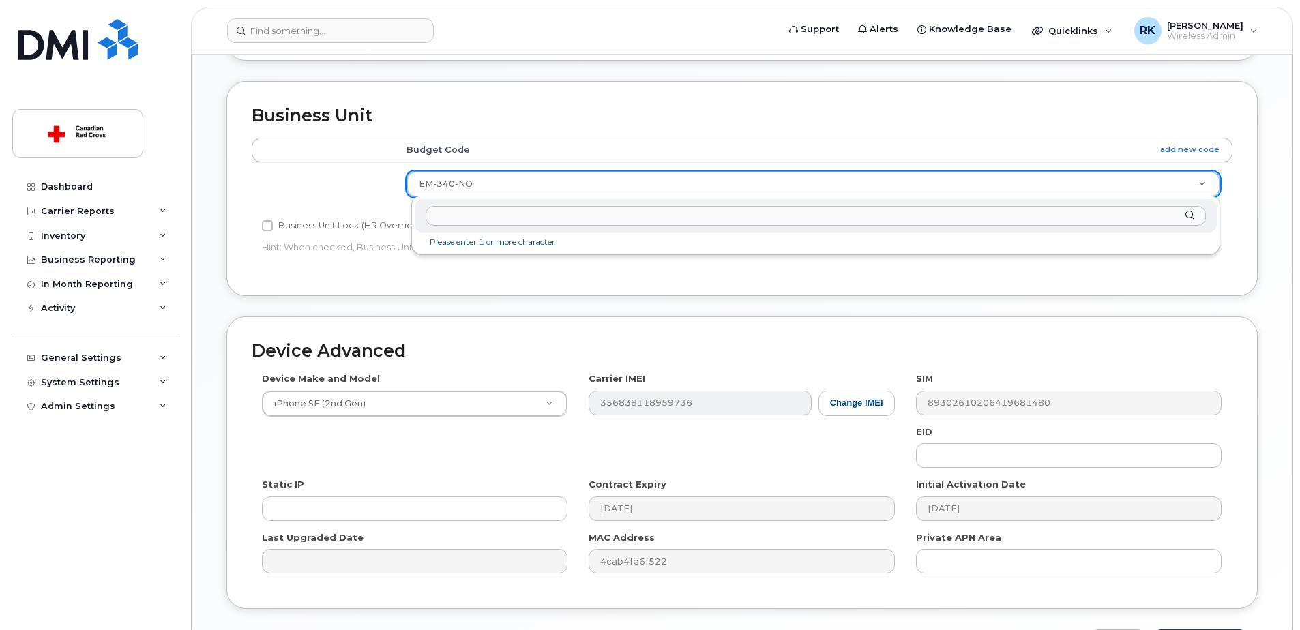
drag, startPoint x: 478, startPoint y: 180, endPoint x: 418, endPoint y: 186, distance: 60.3
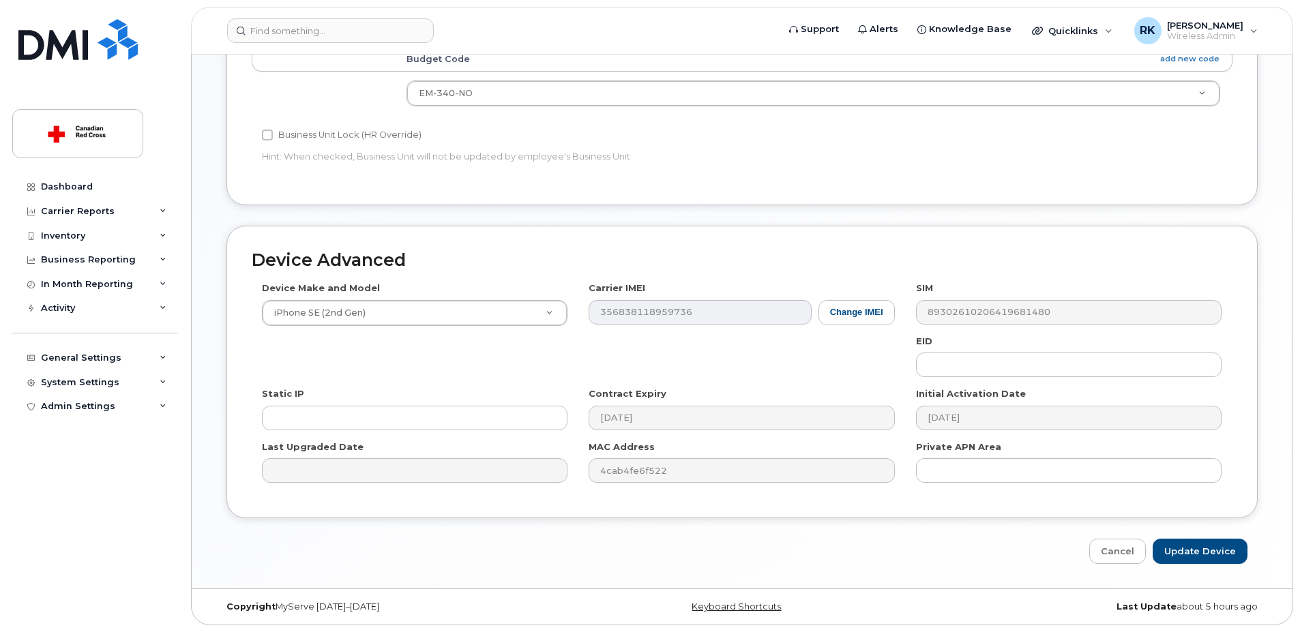
scroll to position [570, 0]
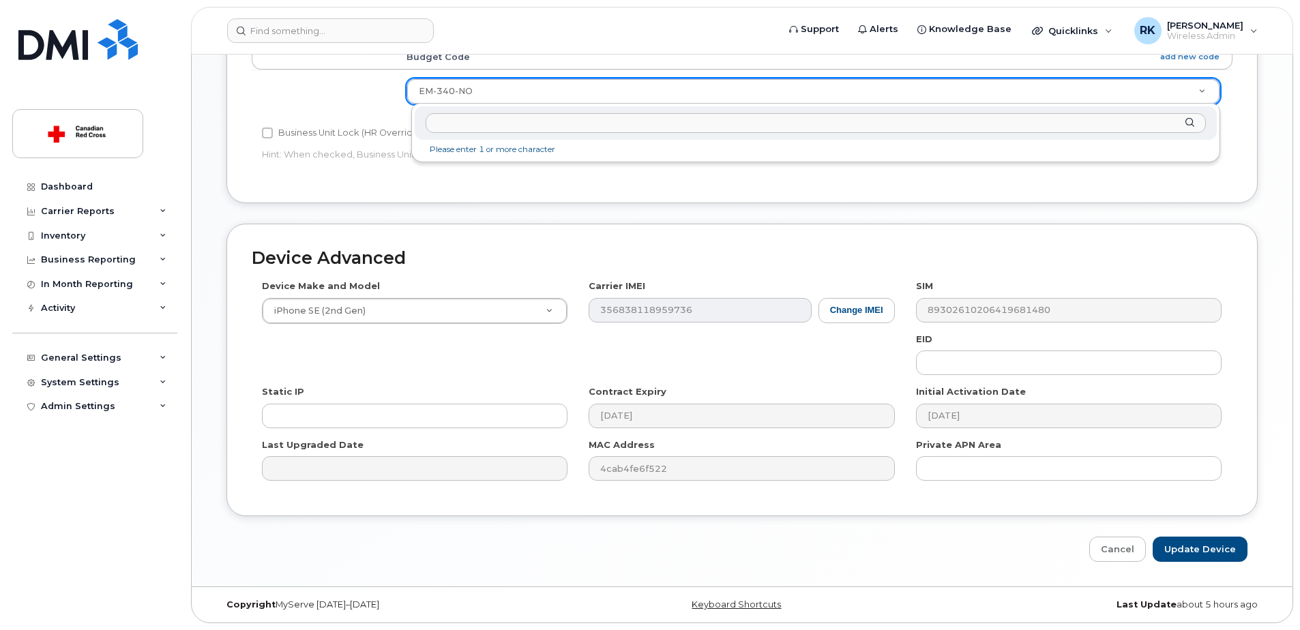
paste input "CR-586-NO"
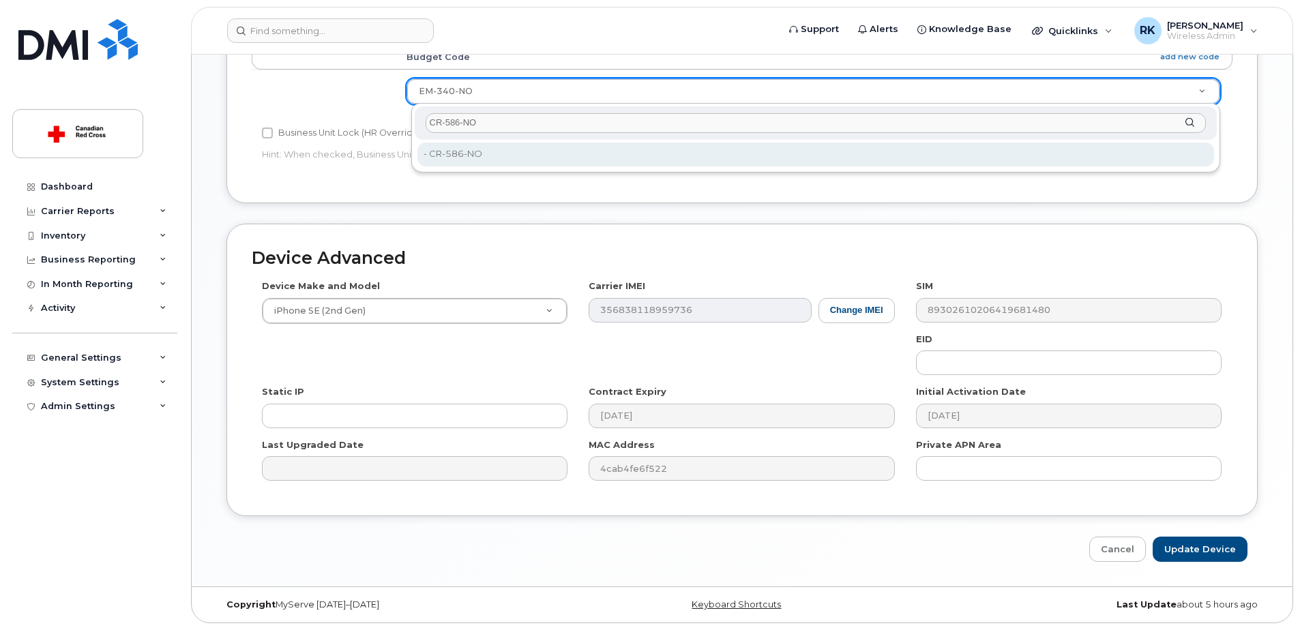
type input "CR-586-NO"
type input "35069777"
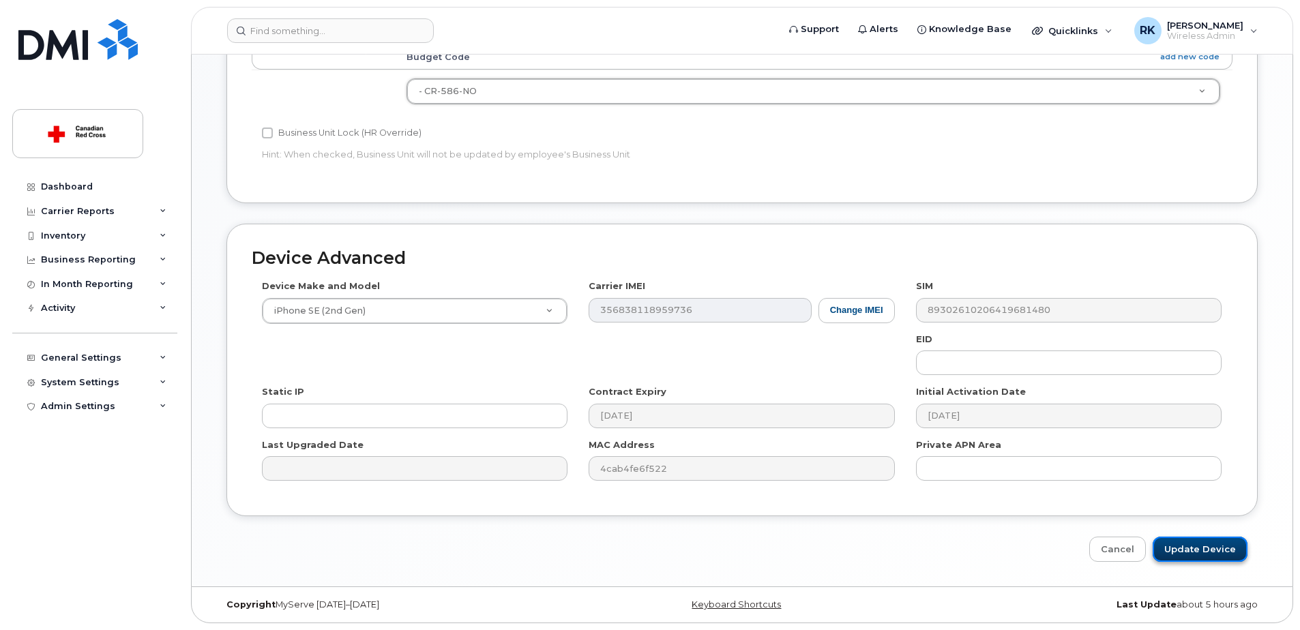
click at [1193, 547] on input "Update Device" at bounding box center [1200, 549] width 95 height 25
type input "Saving..."
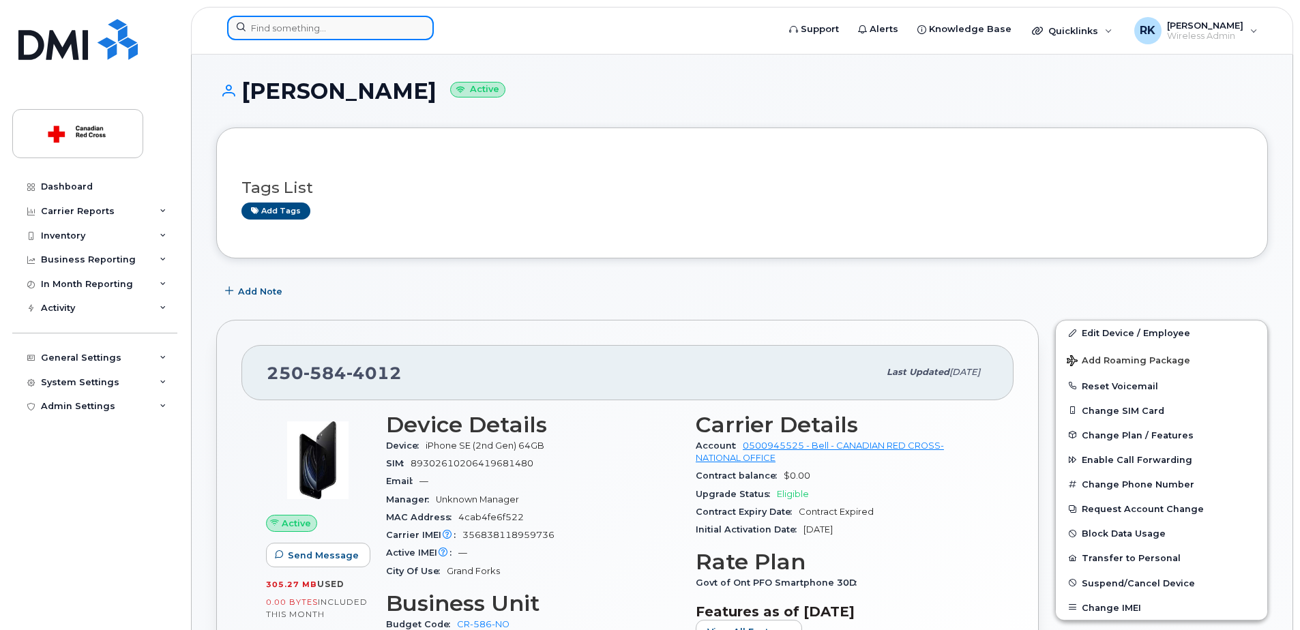
click at [330, 24] on input at bounding box center [330, 28] width 207 height 25
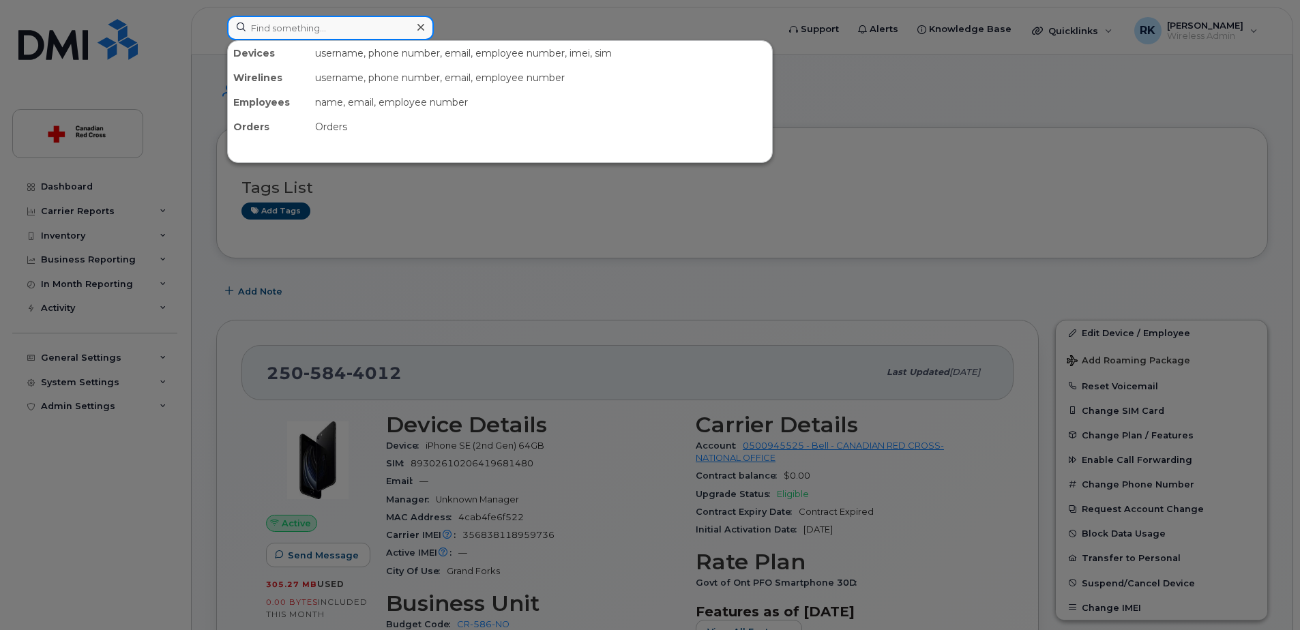
paste input "[PHONE_NUMBER]"
type input "[PHONE_NUMBER]"
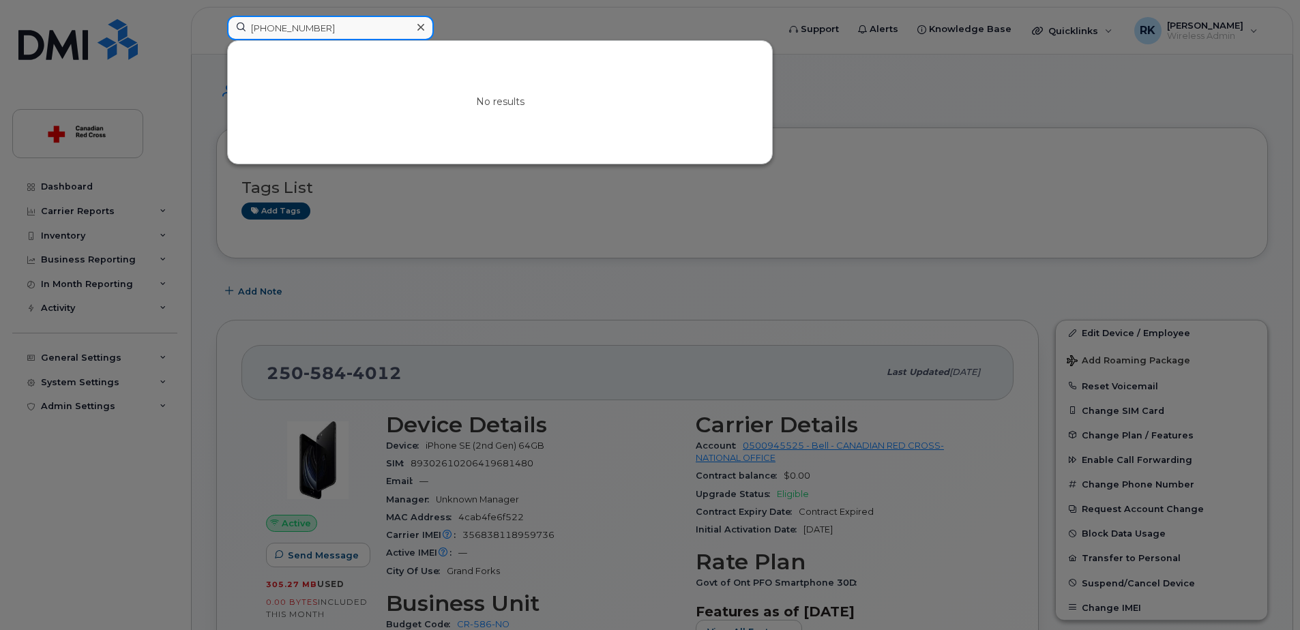
drag, startPoint x: 330, startPoint y: 24, endPoint x: 171, endPoint y: 38, distance: 160.2
click at [216, 38] on div "[PHONE_NUMBER] No results" at bounding box center [498, 31] width 564 height 30
click at [330, 31] on input at bounding box center [330, 28] width 207 height 25
paste input "Andrew Gibson"
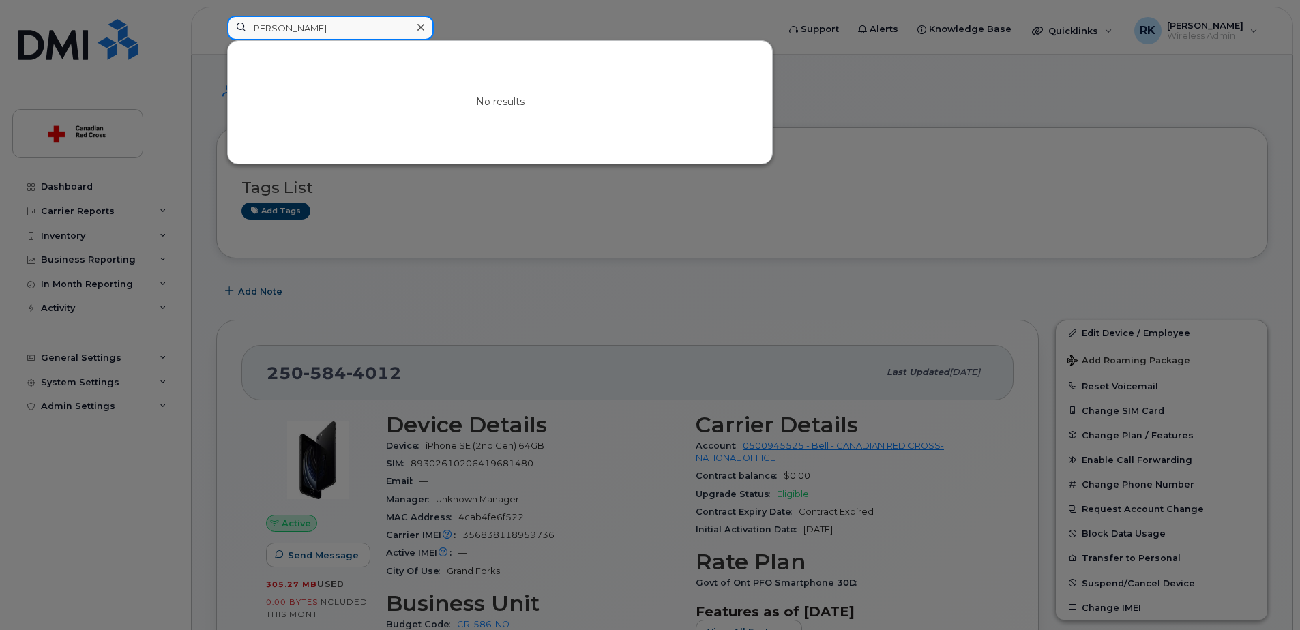
click at [295, 35] on input "Andrew Gibson" at bounding box center [330, 28] width 207 height 25
paste input "204-583-3943"
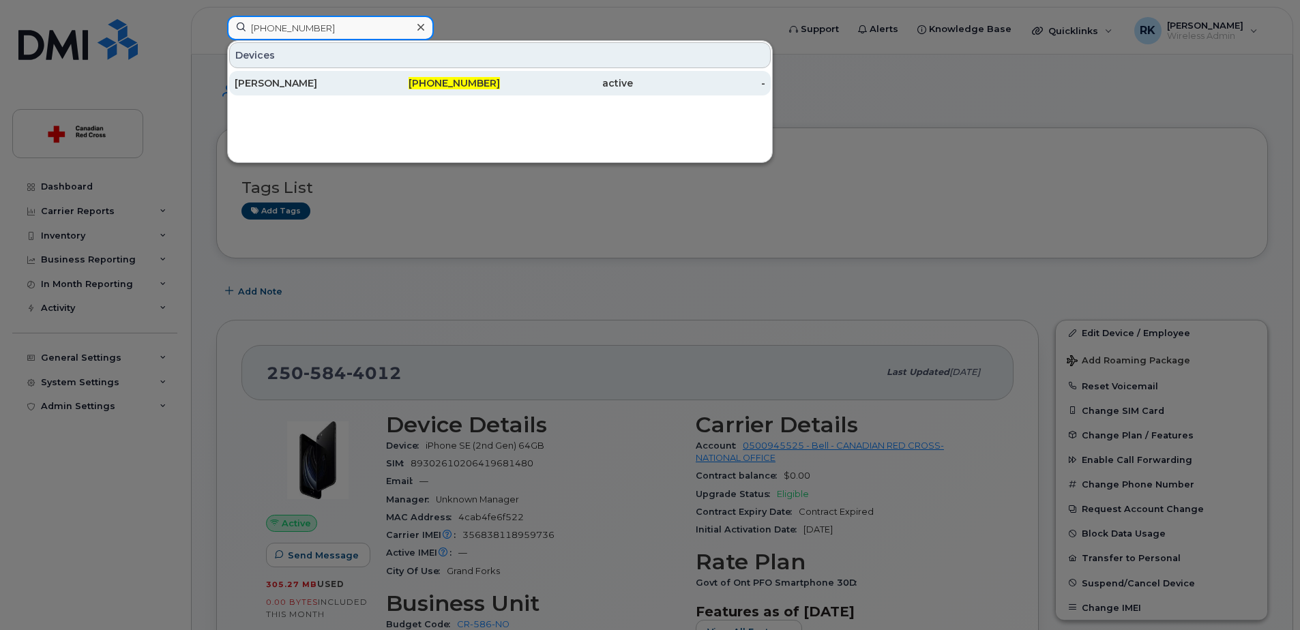
type input "204-583-3943"
click at [390, 80] on div "204-583-3943" at bounding box center [434, 83] width 133 height 14
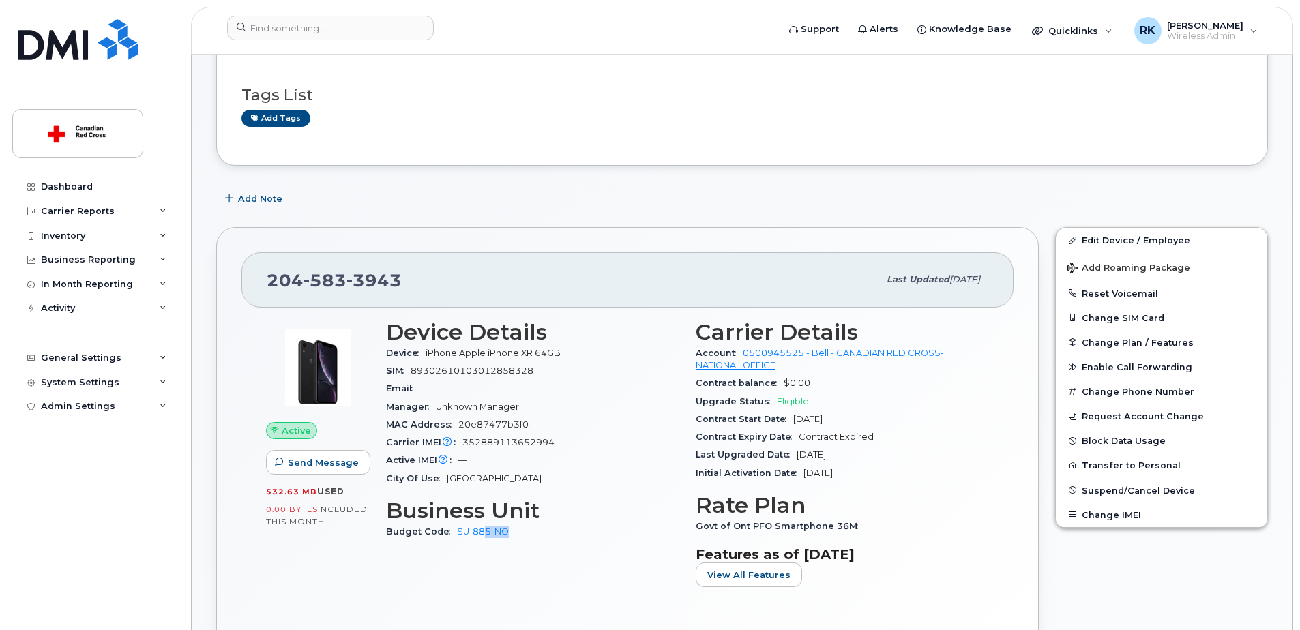
scroll to position [115, 0]
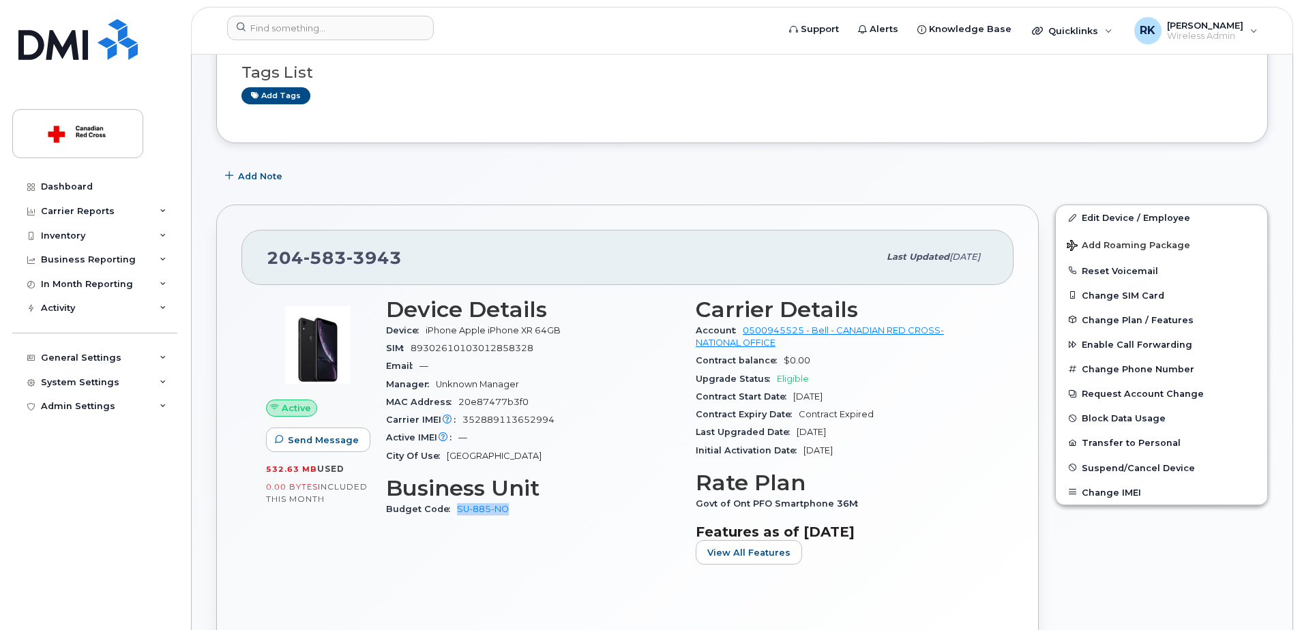
drag, startPoint x: 526, startPoint y: 620, endPoint x: 453, endPoint y: 556, distance: 97.2
click at [453, 556] on div "Device Details Device iPhone Apple iPhone XR 64GB SIM 89302610103012858328 Emai…" at bounding box center [533, 436] width 310 height 295
copy link "SU-885-NO"
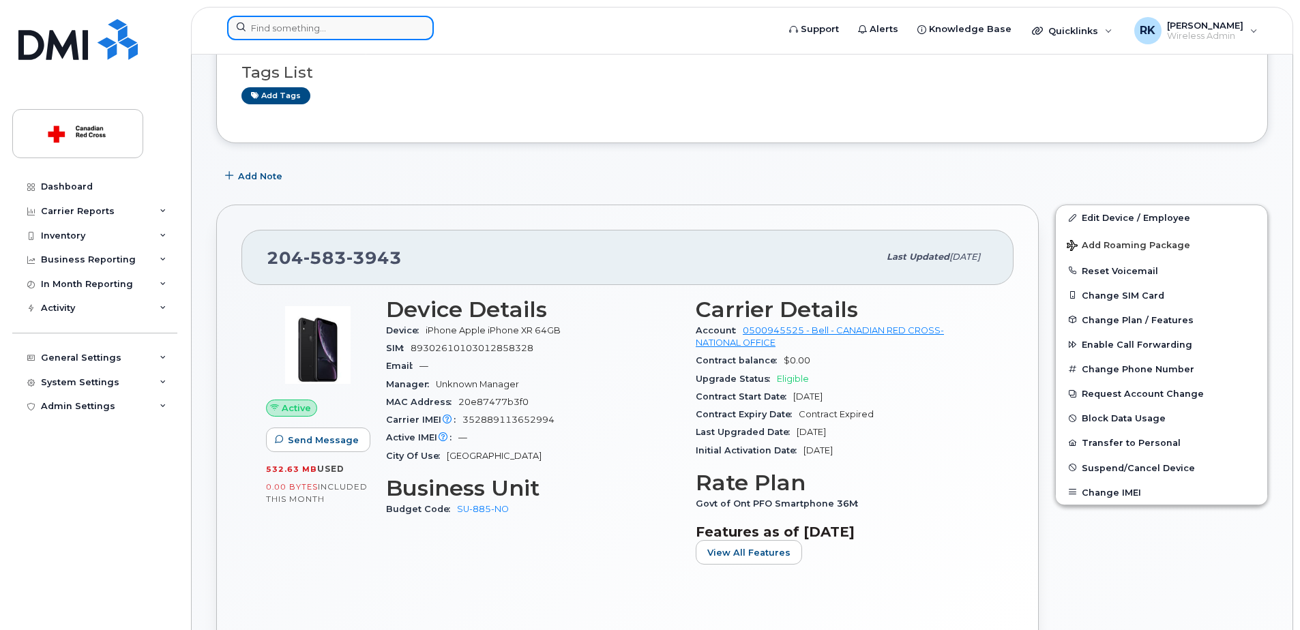
click at [304, 28] on input at bounding box center [330, 28] width 207 height 25
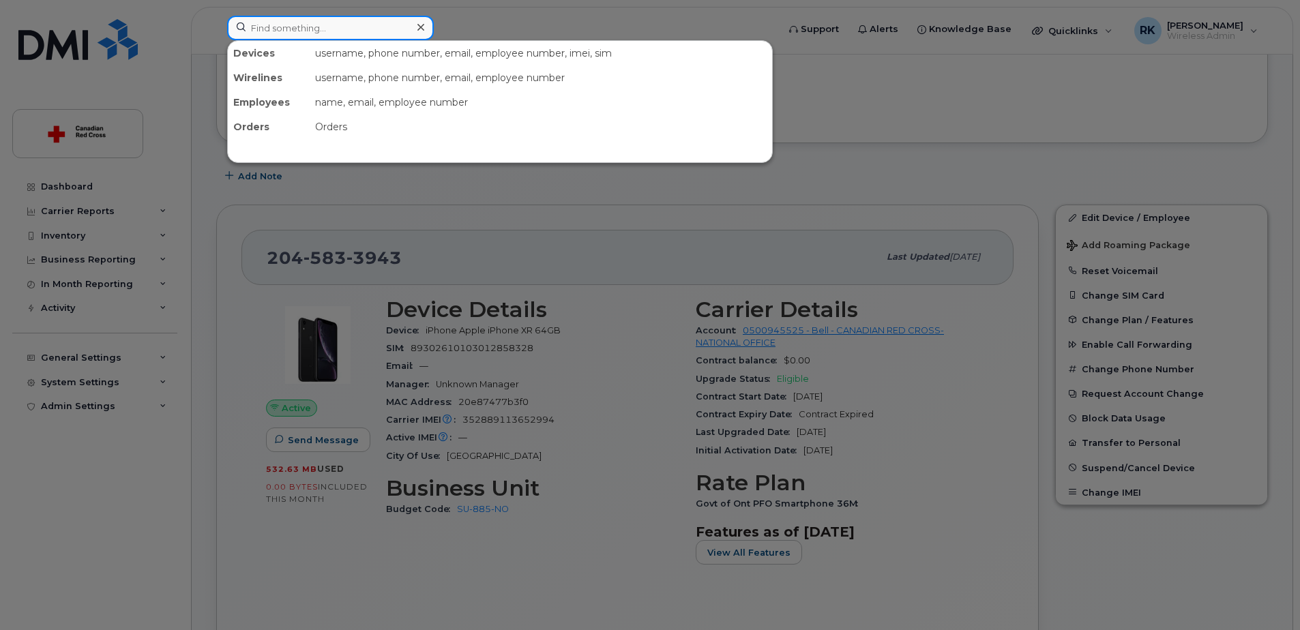
paste input "89302610104343059396"
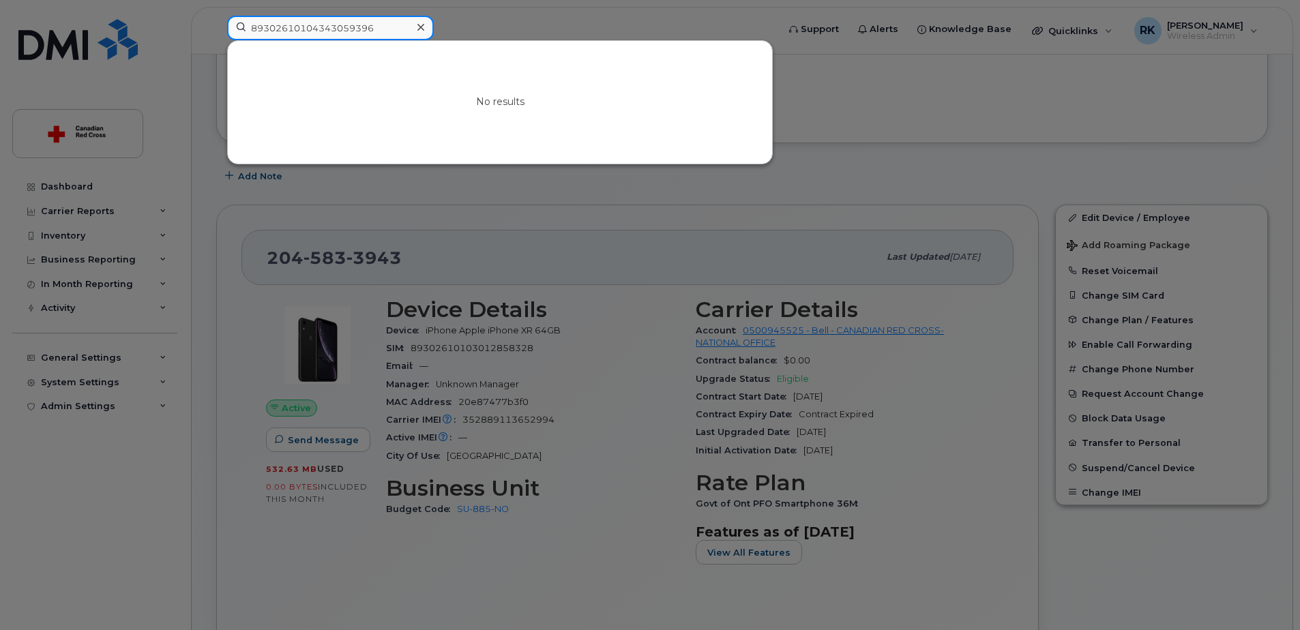
type input "89302610104343059396"
click at [306, 32] on input "89302610104343059396" at bounding box center [330, 28] width 207 height 25
click at [296, 23] on input at bounding box center [330, 28] width 207 height 25
paste input "Isabelle Gira"
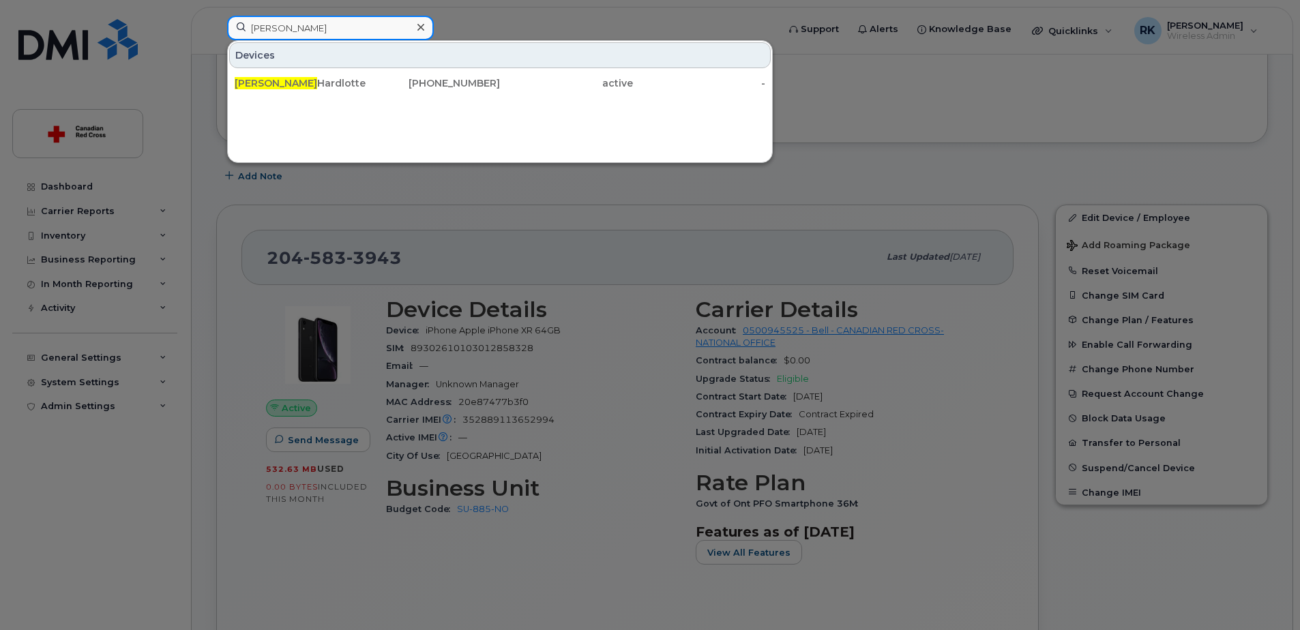
click at [295, 30] on input "Isabelle" at bounding box center [330, 28] width 207 height 25
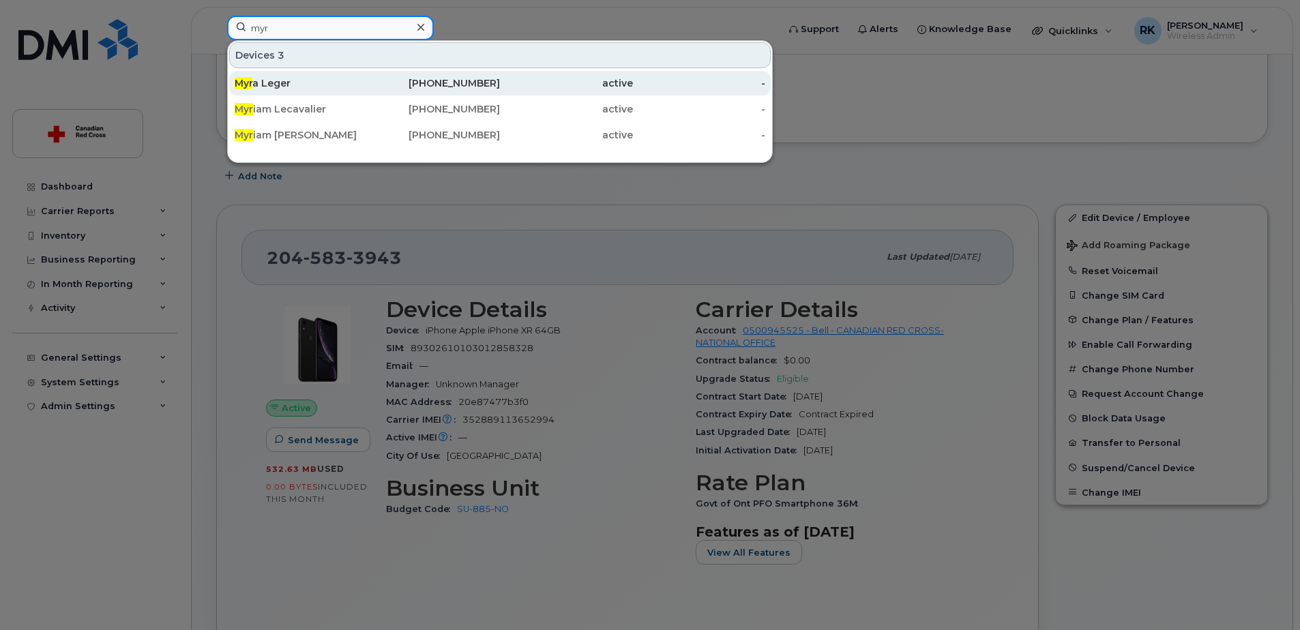
type input "myr"
click at [310, 78] on div "Myr a Leger" at bounding box center [301, 83] width 133 height 14
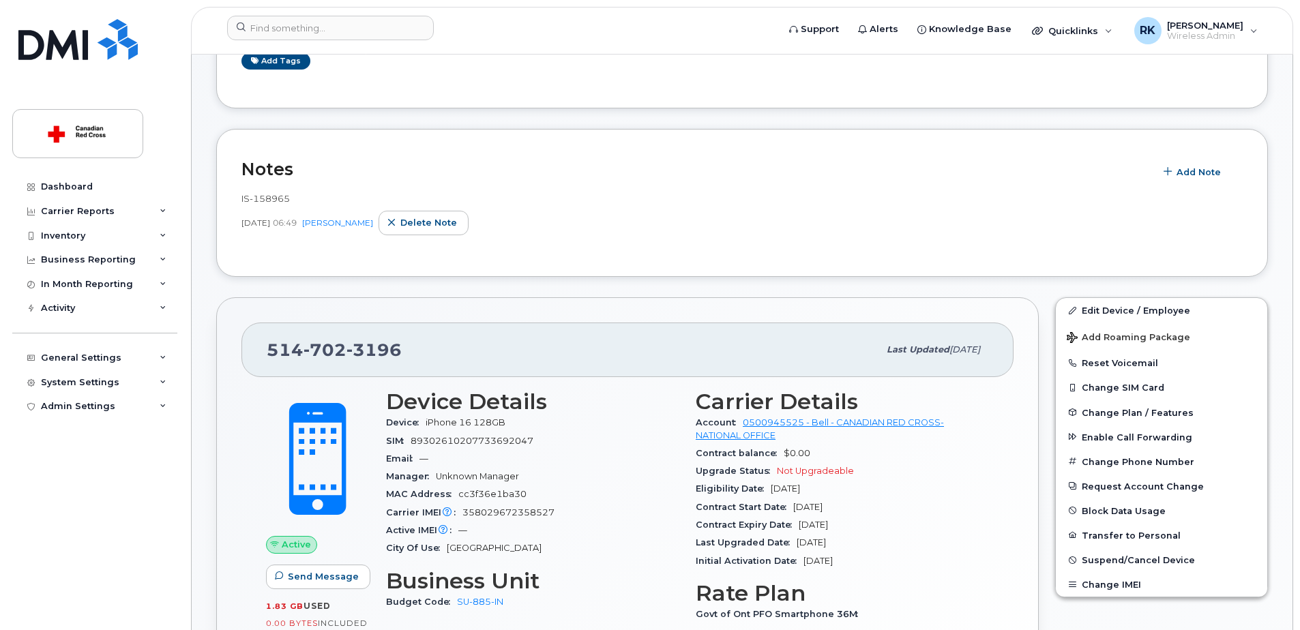
scroll to position [136, 0]
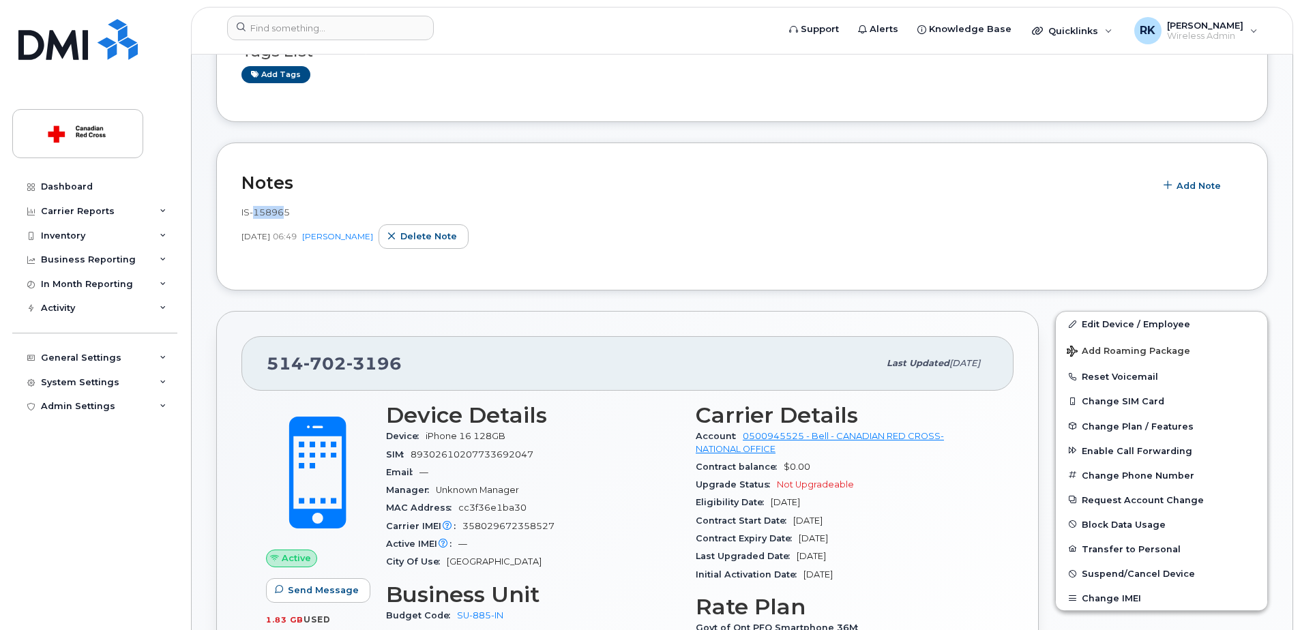
drag, startPoint x: 287, startPoint y: 212, endPoint x: 252, endPoint y: 212, distance: 34.8
click at [252, 212] on span "IS-158965" at bounding box center [266, 212] width 48 height 11
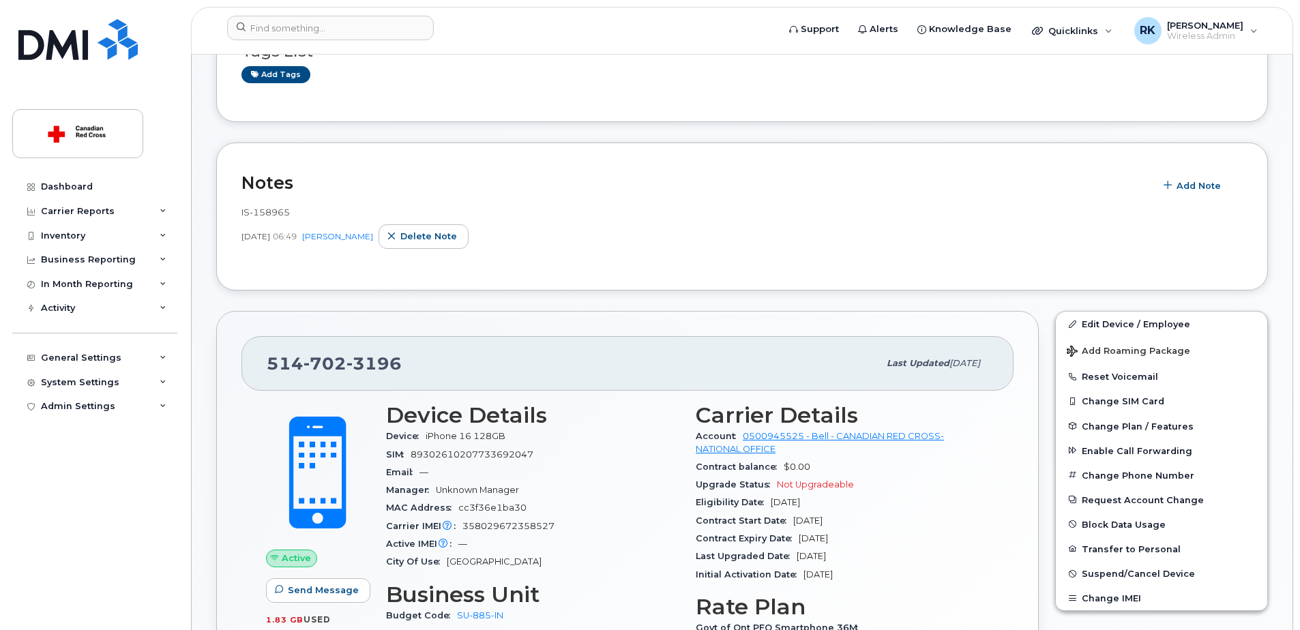
click at [669, 306] on div "514 702 3196 Last updated Aug 05, 2025 Active Send Message 1.83 GB  used 0.00 B…" at bounding box center [627, 549] width 839 height 492
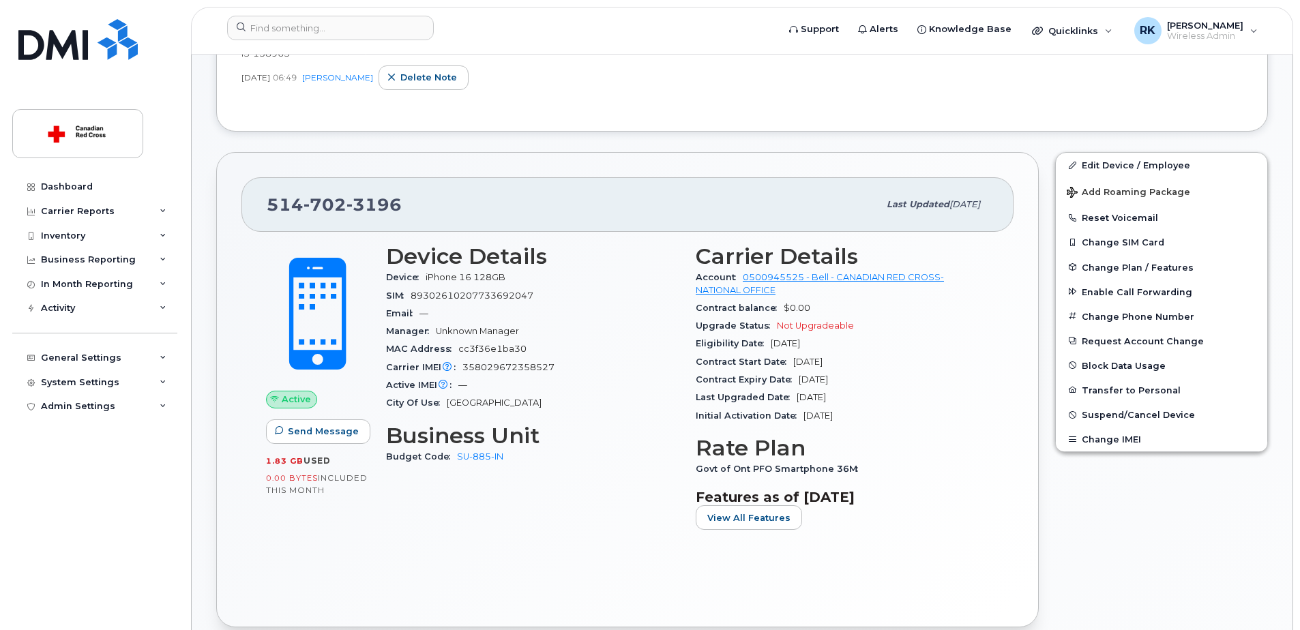
scroll to position [273, 0]
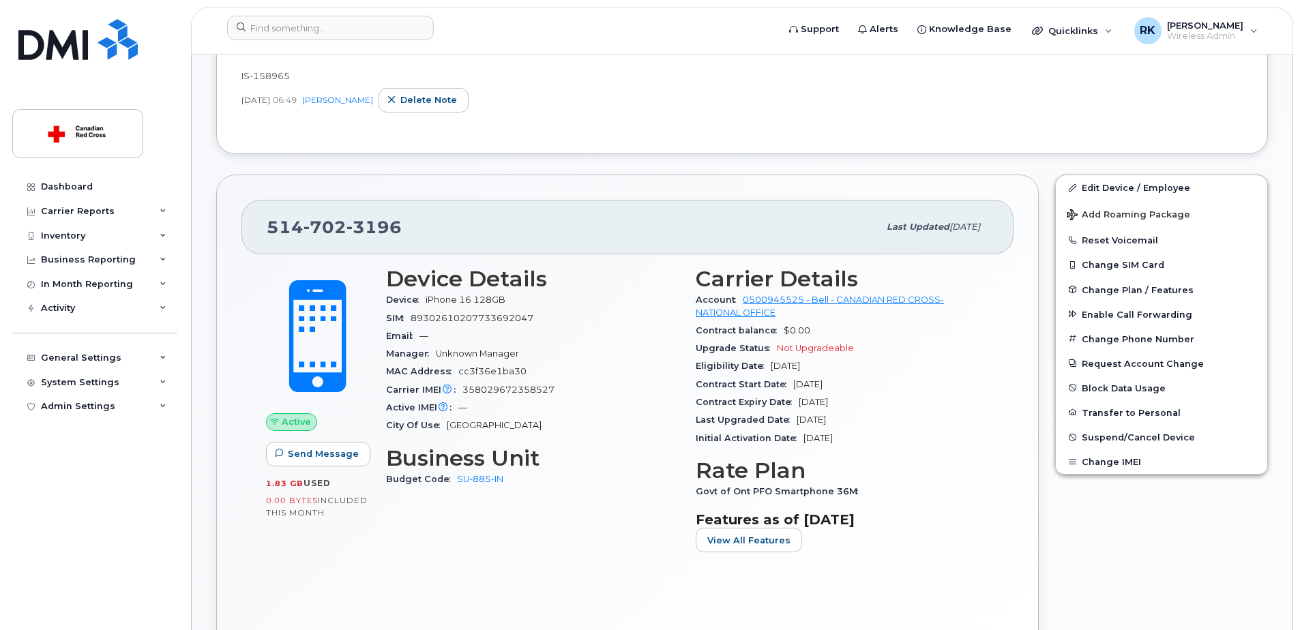
click at [794, 366] on span "[DATE]" at bounding box center [785, 366] width 29 height 10
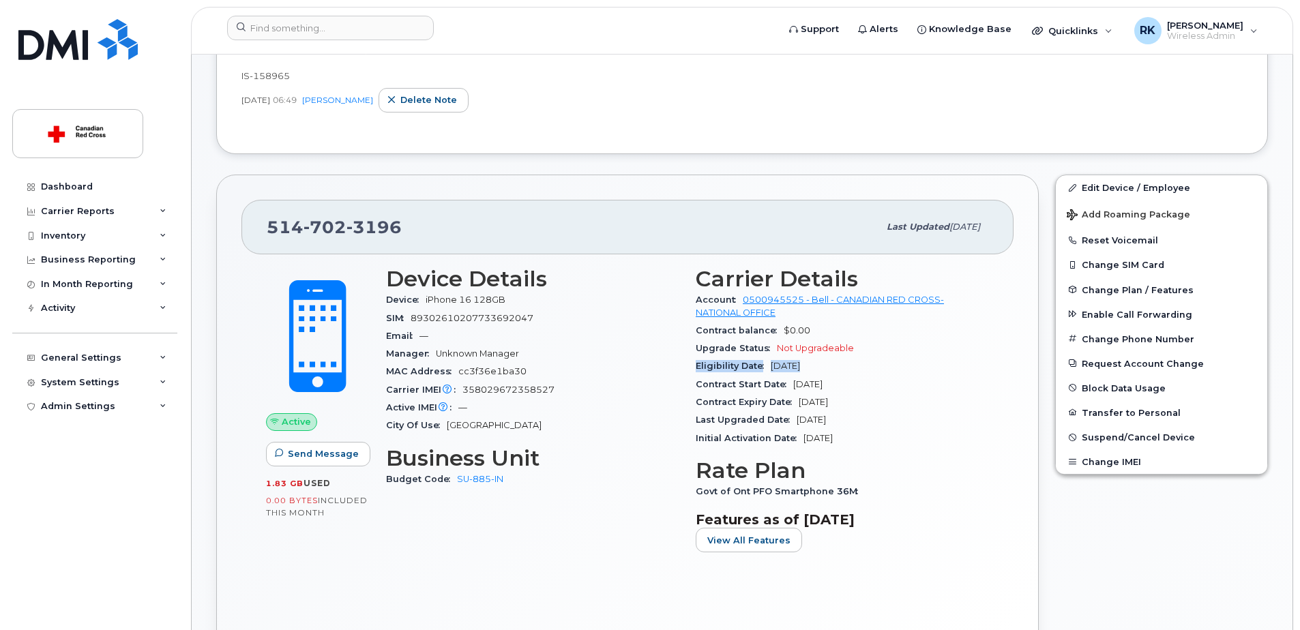
drag, startPoint x: 794, startPoint y: 366, endPoint x: 880, endPoint y: 371, distance: 86.1
click at [880, 371] on div "Eligibility Date Aug 01, 2028" at bounding box center [842, 366] width 293 height 18
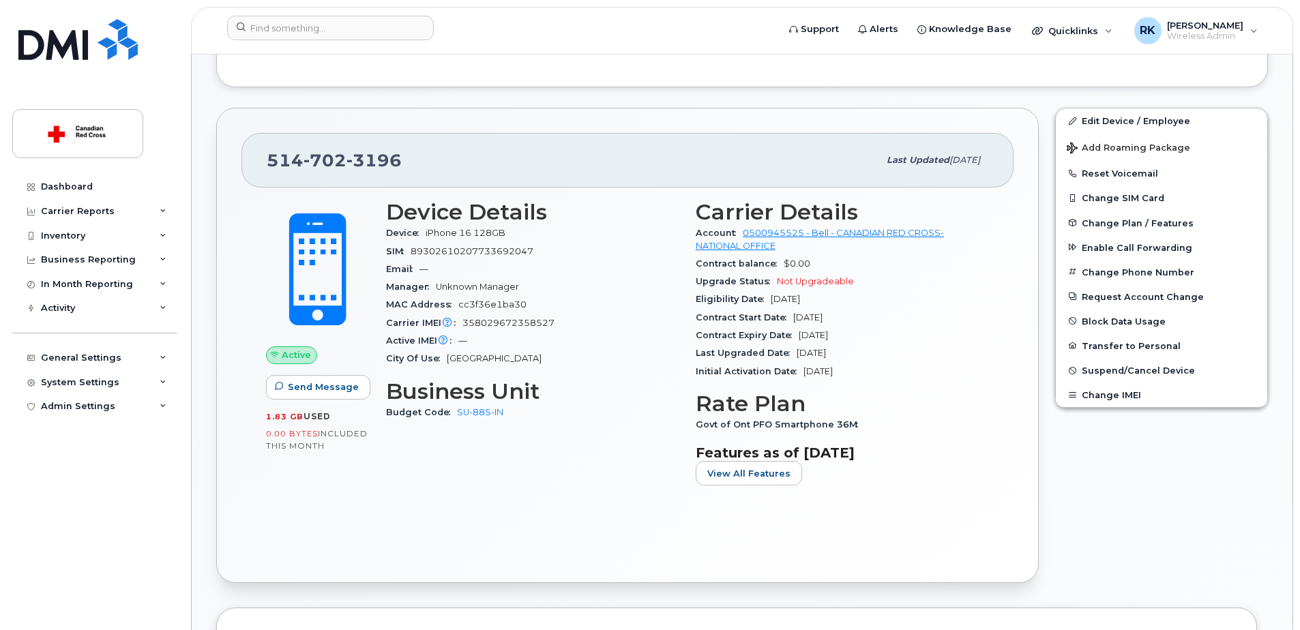
scroll to position [341, 0]
click at [821, 355] on span "[DATE]" at bounding box center [811, 352] width 29 height 10
drag, startPoint x: 821, startPoint y: 355, endPoint x: 828, endPoint y: 370, distance: 16.5
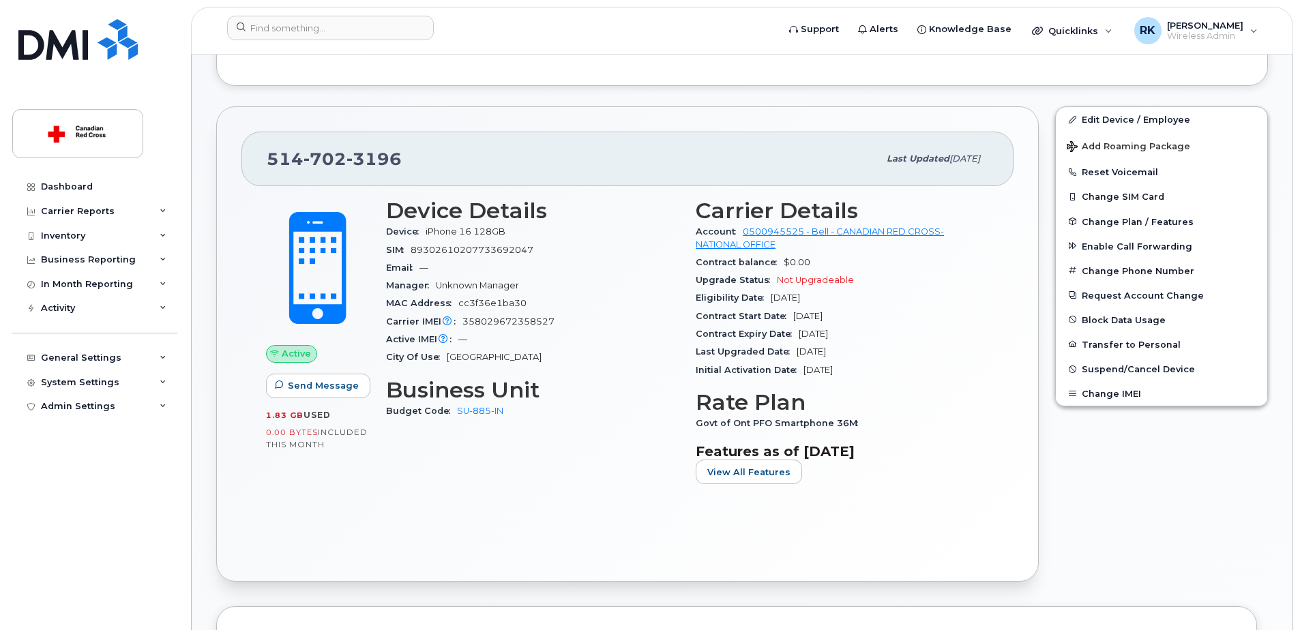
click at [828, 370] on span "[DATE]" at bounding box center [818, 370] width 29 height 10
drag, startPoint x: 828, startPoint y: 370, endPoint x: 810, endPoint y: 355, distance: 22.8
click at [810, 355] on span "[DATE]" at bounding box center [811, 352] width 29 height 10
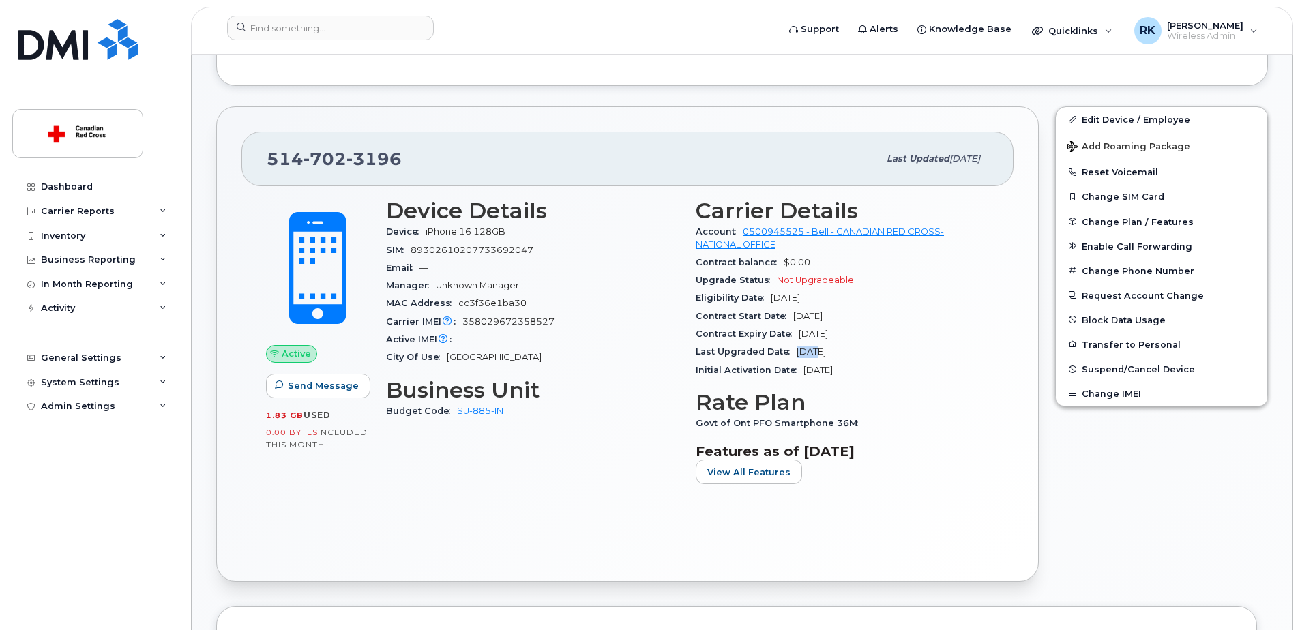
click at [810, 355] on span "[DATE]" at bounding box center [811, 352] width 29 height 10
drag, startPoint x: 810, startPoint y: 355, endPoint x: 778, endPoint y: 374, distance: 37.6
click at [778, 374] on span "Initial Activation Date" at bounding box center [750, 370] width 108 height 10
click at [293, 35] on input at bounding box center [330, 28] width 207 height 25
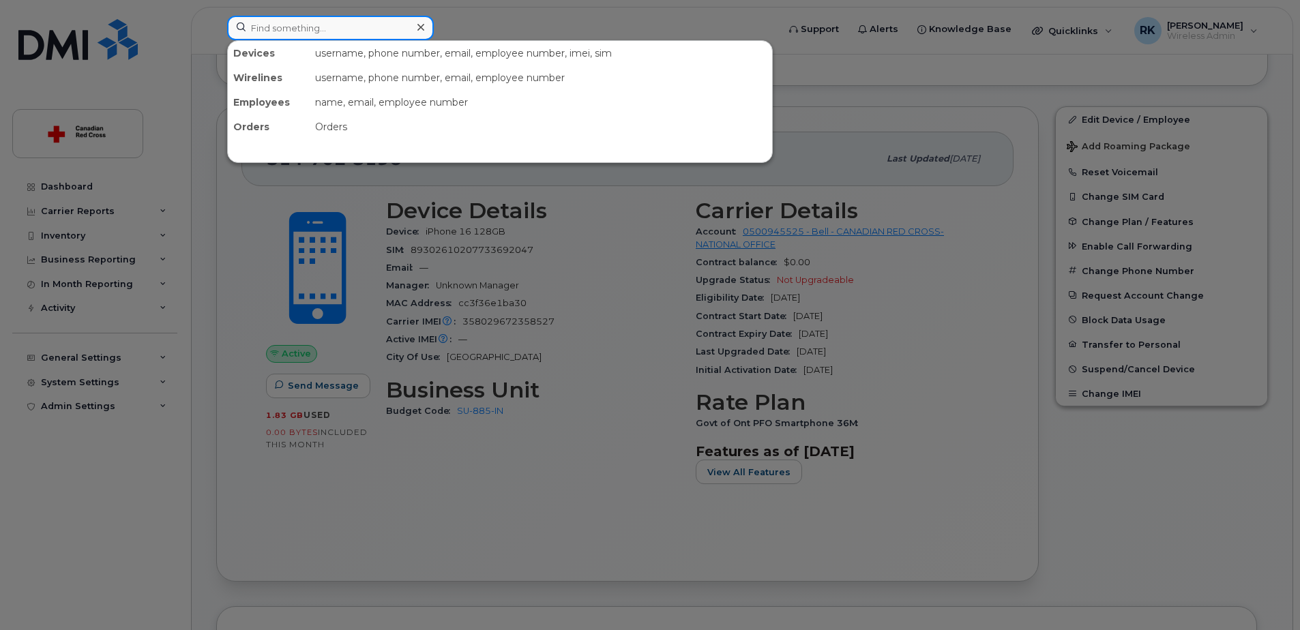
type input "[PERSON_NAME]"
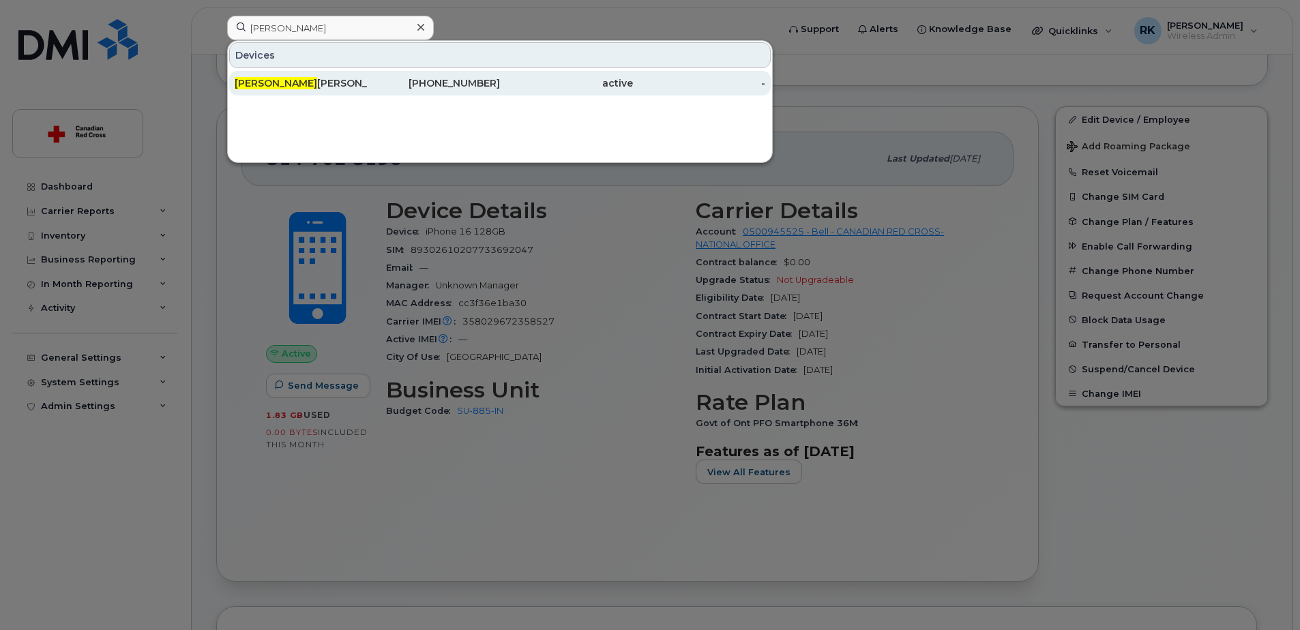
click at [289, 77] on div "Reza Khorrami" at bounding box center [301, 83] width 133 height 14
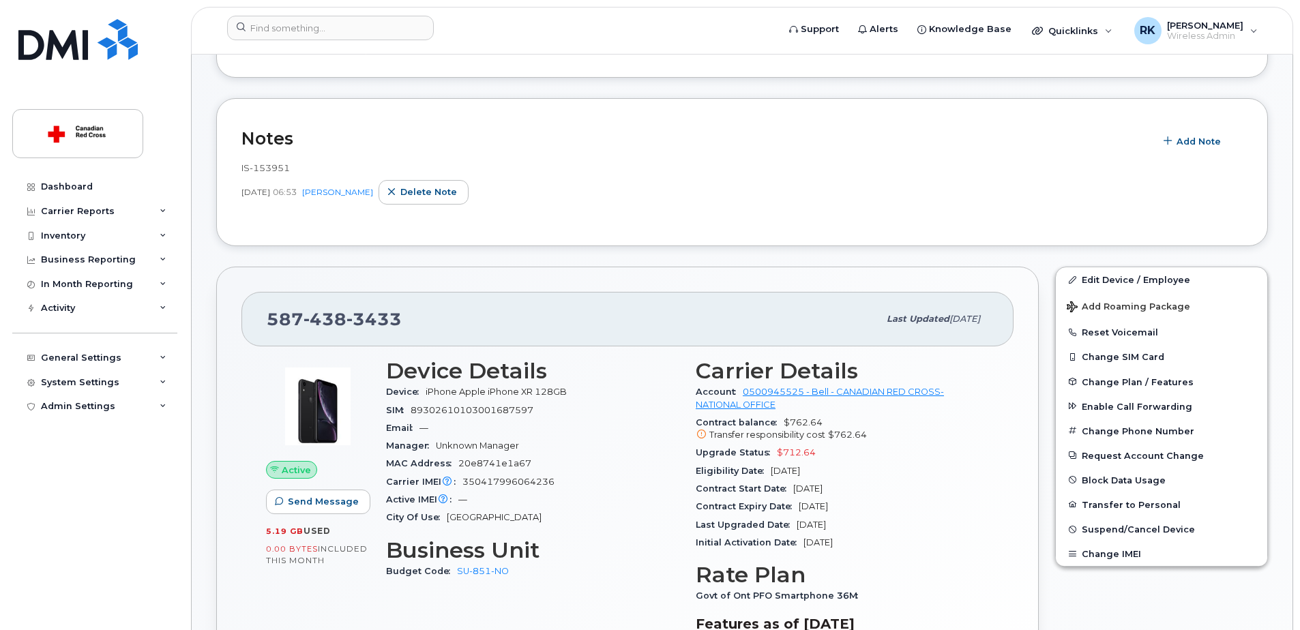
scroll to position [205, 0]
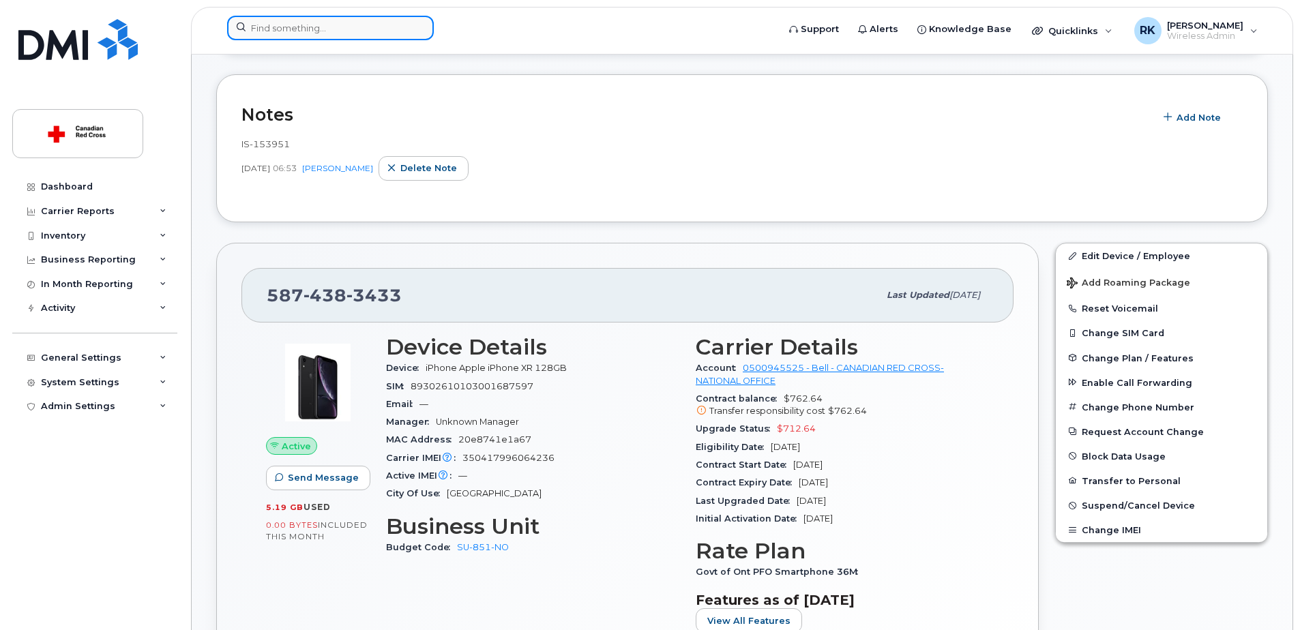
click at [281, 23] on input at bounding box center [330, 28] width 207 height 25
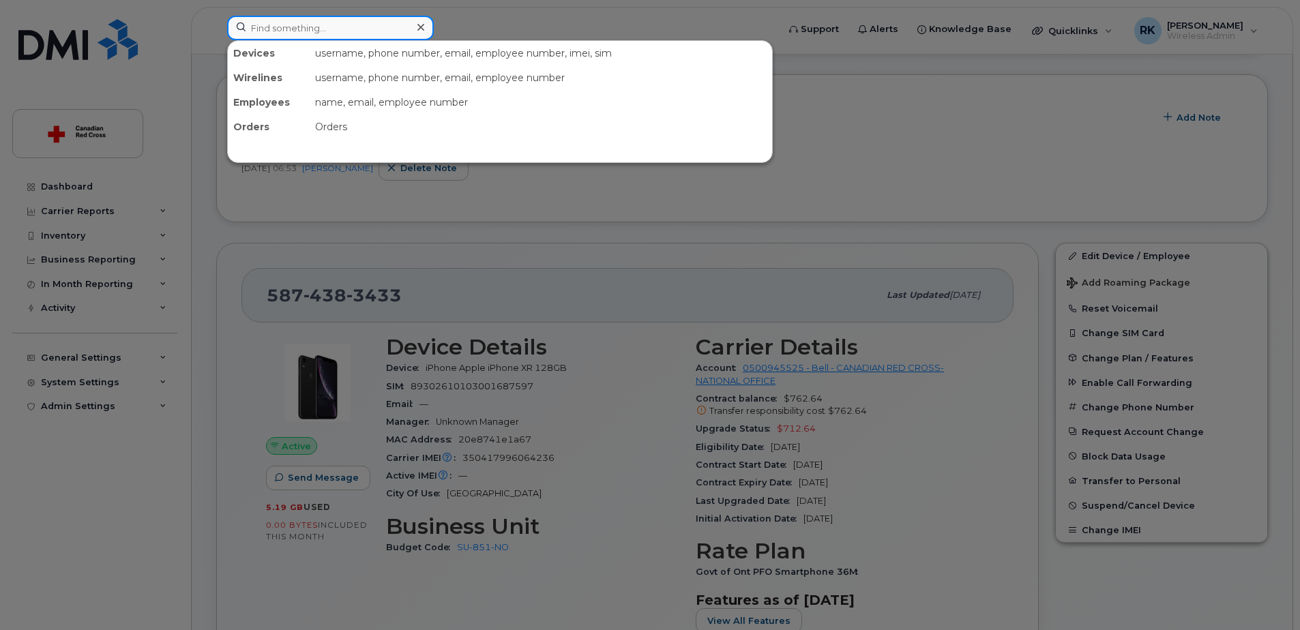
paste input "89302610104347558310"
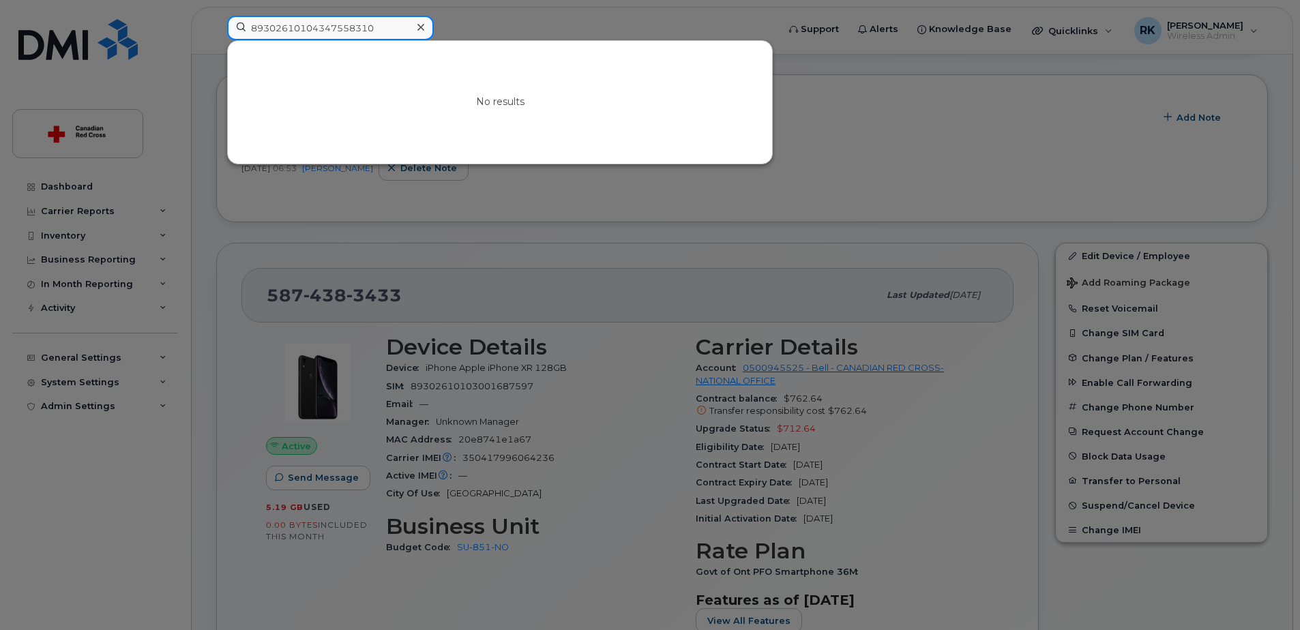
click at [280, 32] on input "89302610104347558310" at bounding box center [330, 28] width 207 height 25
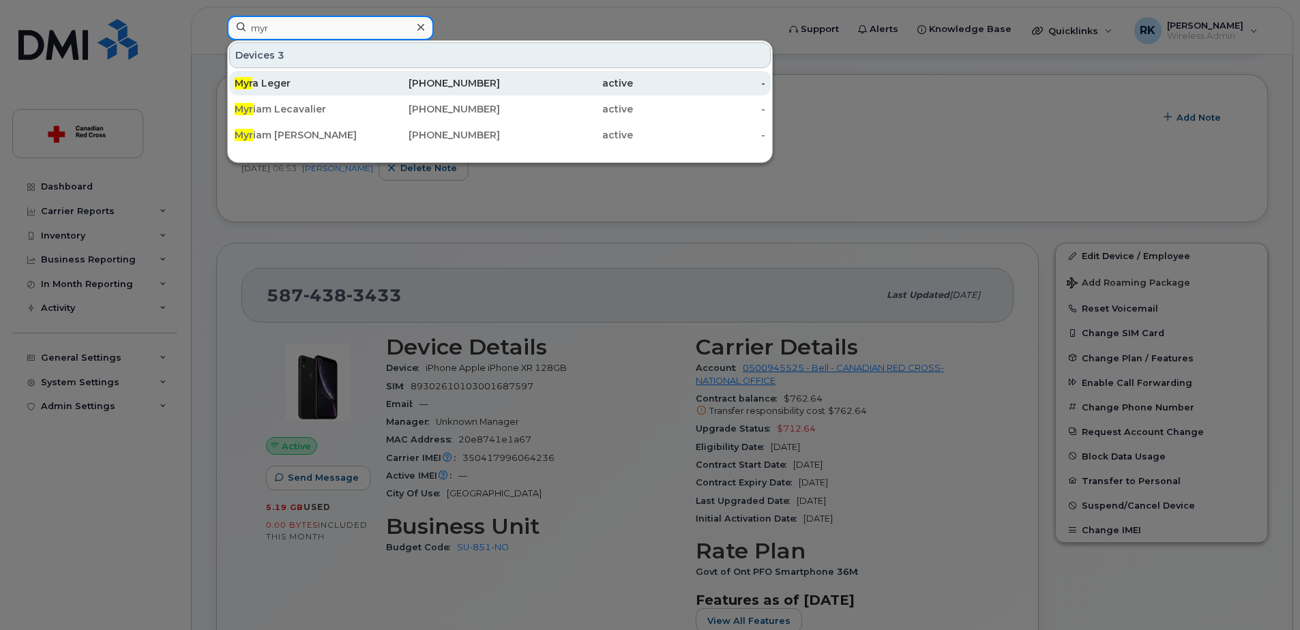
type input "myr"
click at [291, 77] on div "Myr a Leger" at bounding box center [301, 83] width 133 height 14
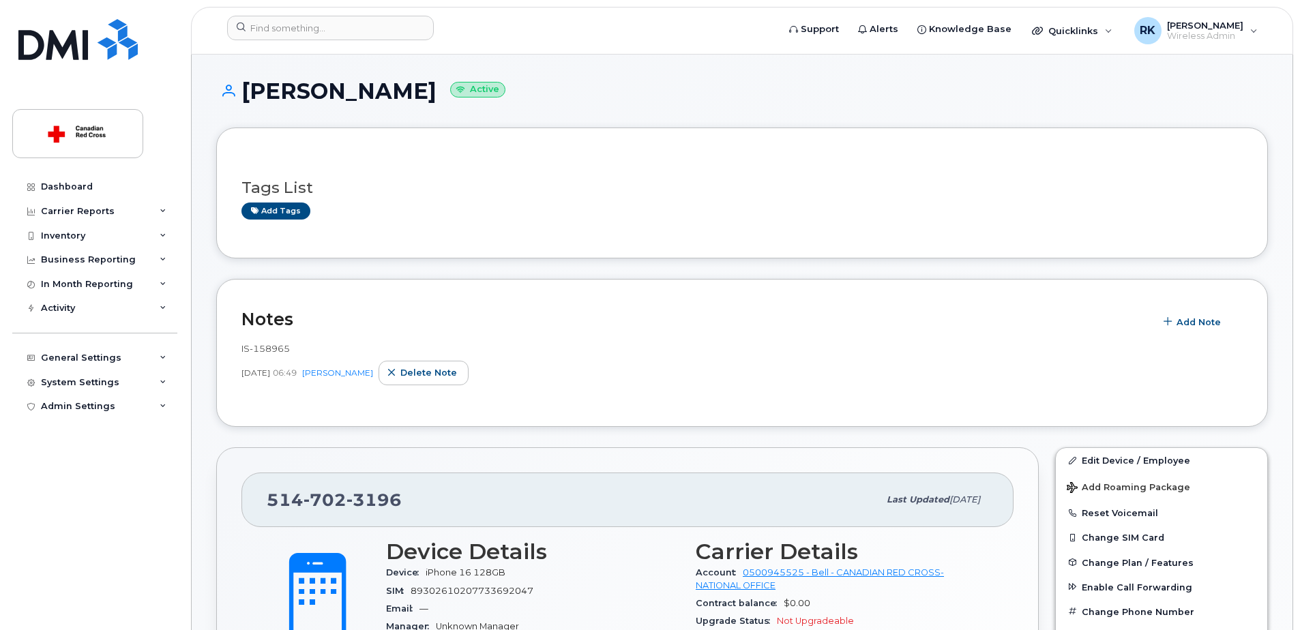
click at [618, 353] on div "IS-158965" at bounding box center [742, 348] width 1001 height 13
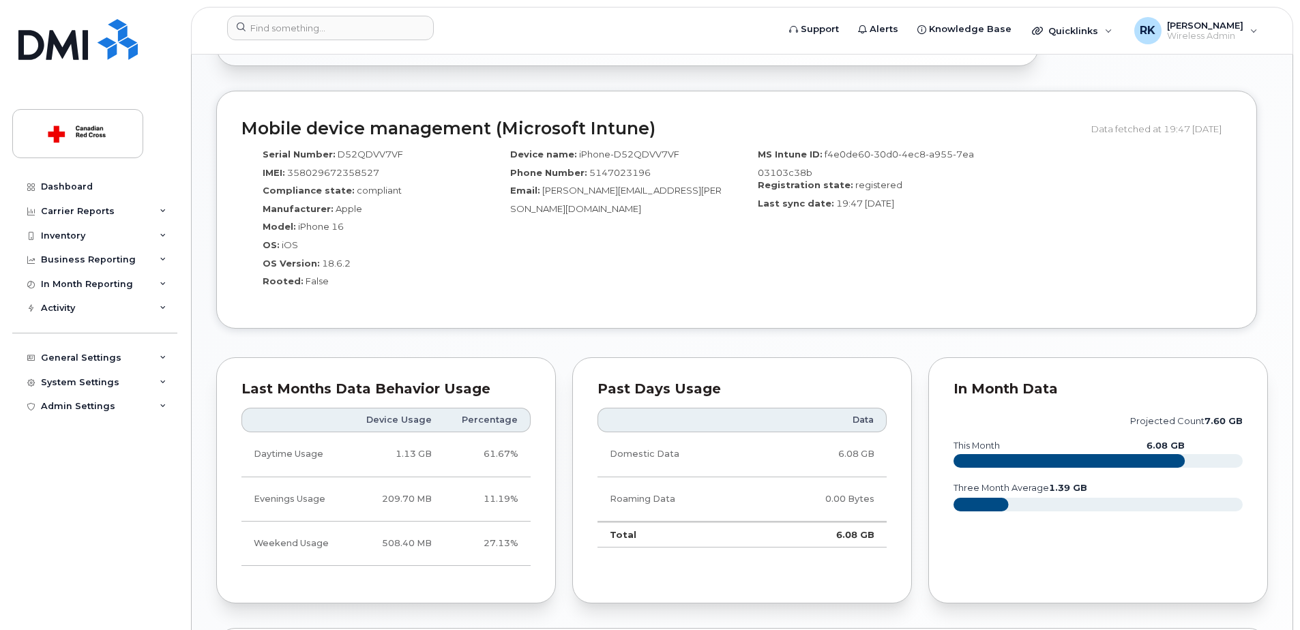
scroll to position [1092, 0]
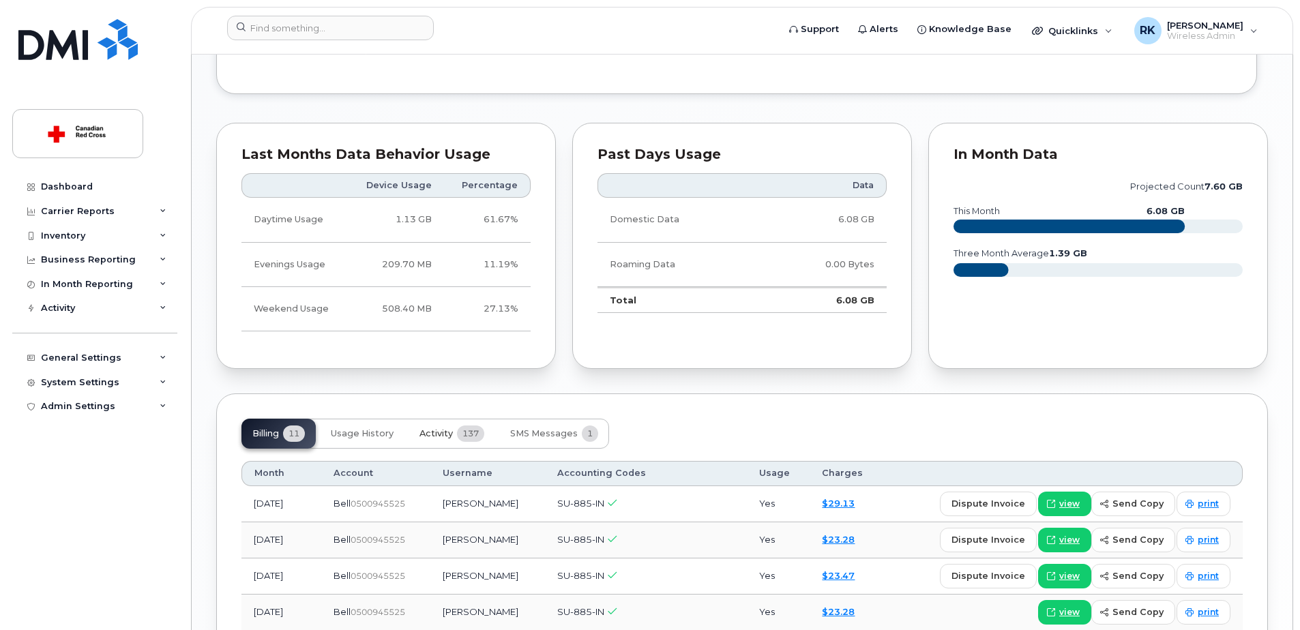
click at [443, 434] on span "Activity" at bounding box center [436, 433] width 33 height 11
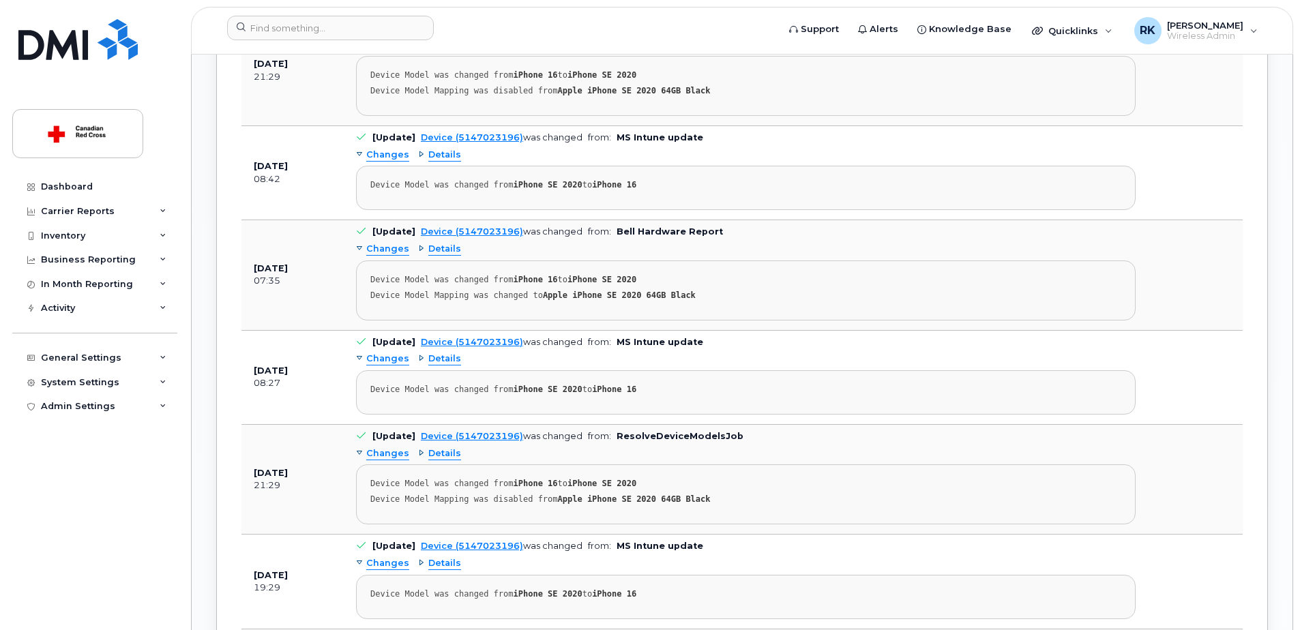
scroll to position [1774, 0]
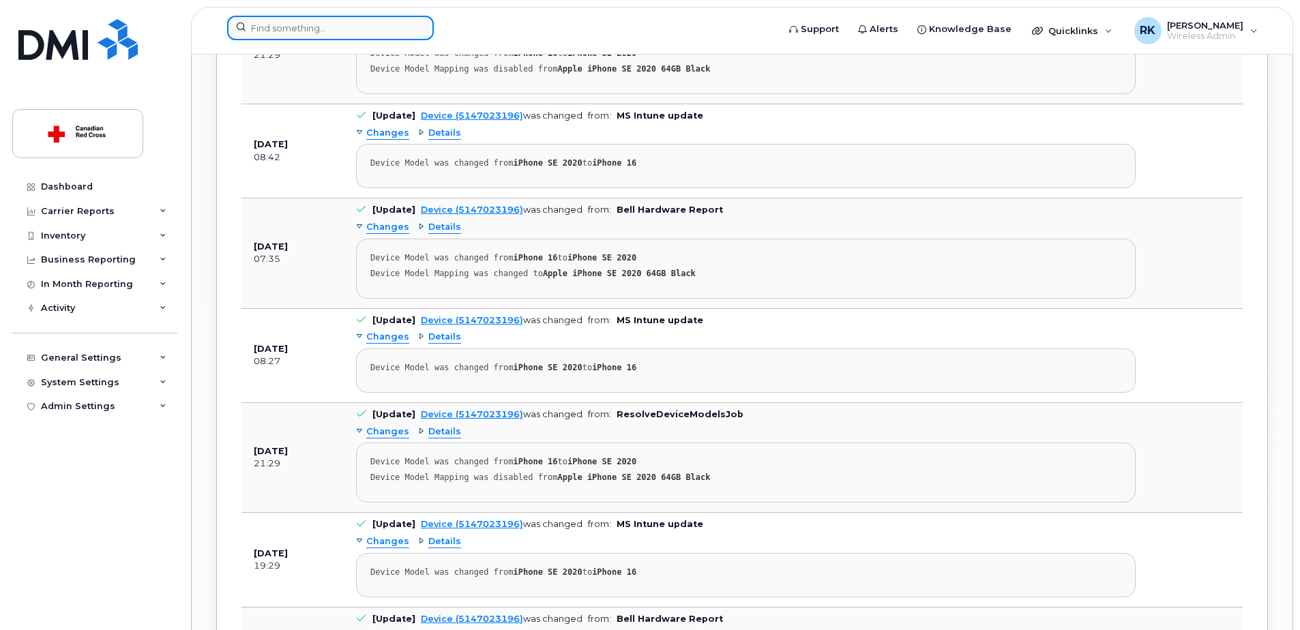
click at [284, 28] on input at bounding box center [330, 28] width 207 height 25
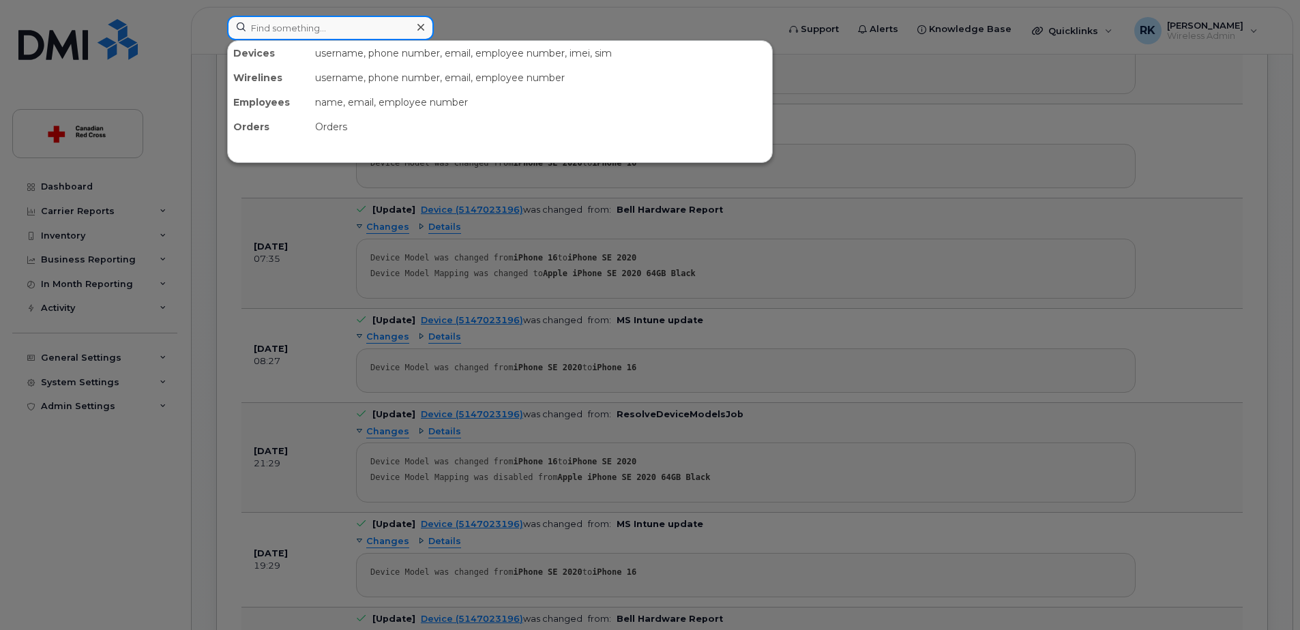
paste input "[PERSON_NAME]"
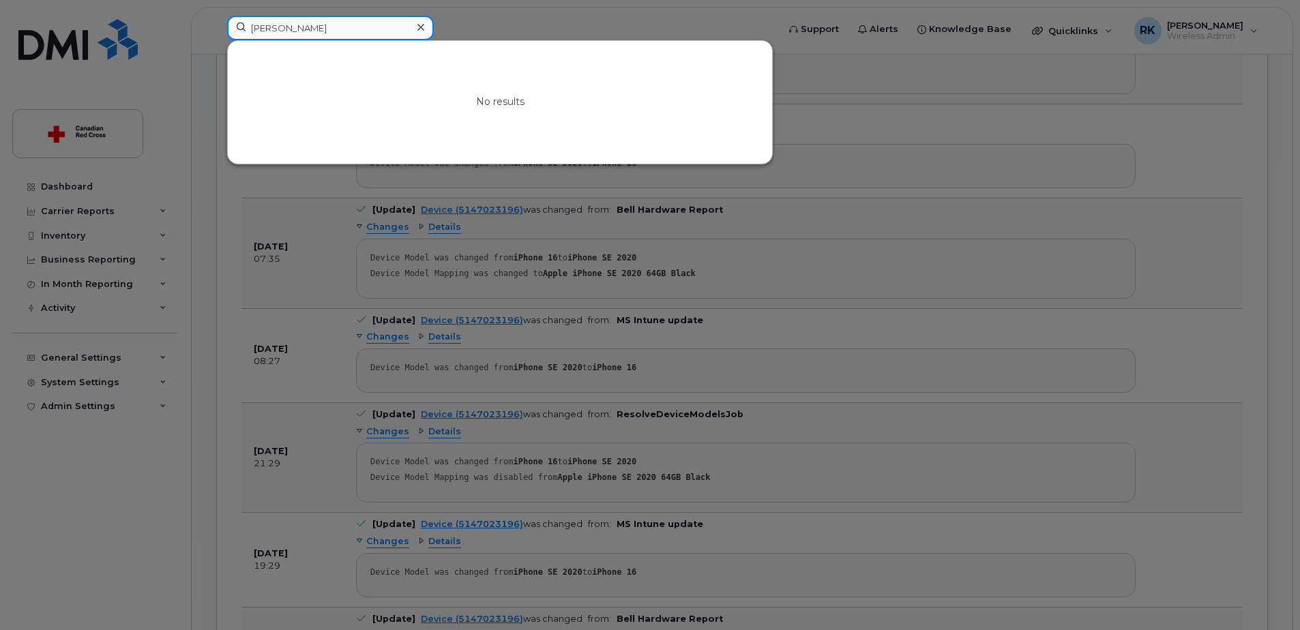
type input "[PERSON_NAME]"
click at [3, 315] on div at bounding box center [650, 315] width 1300 height 630
